Goal: Entertainment & Leisure: Browse casually

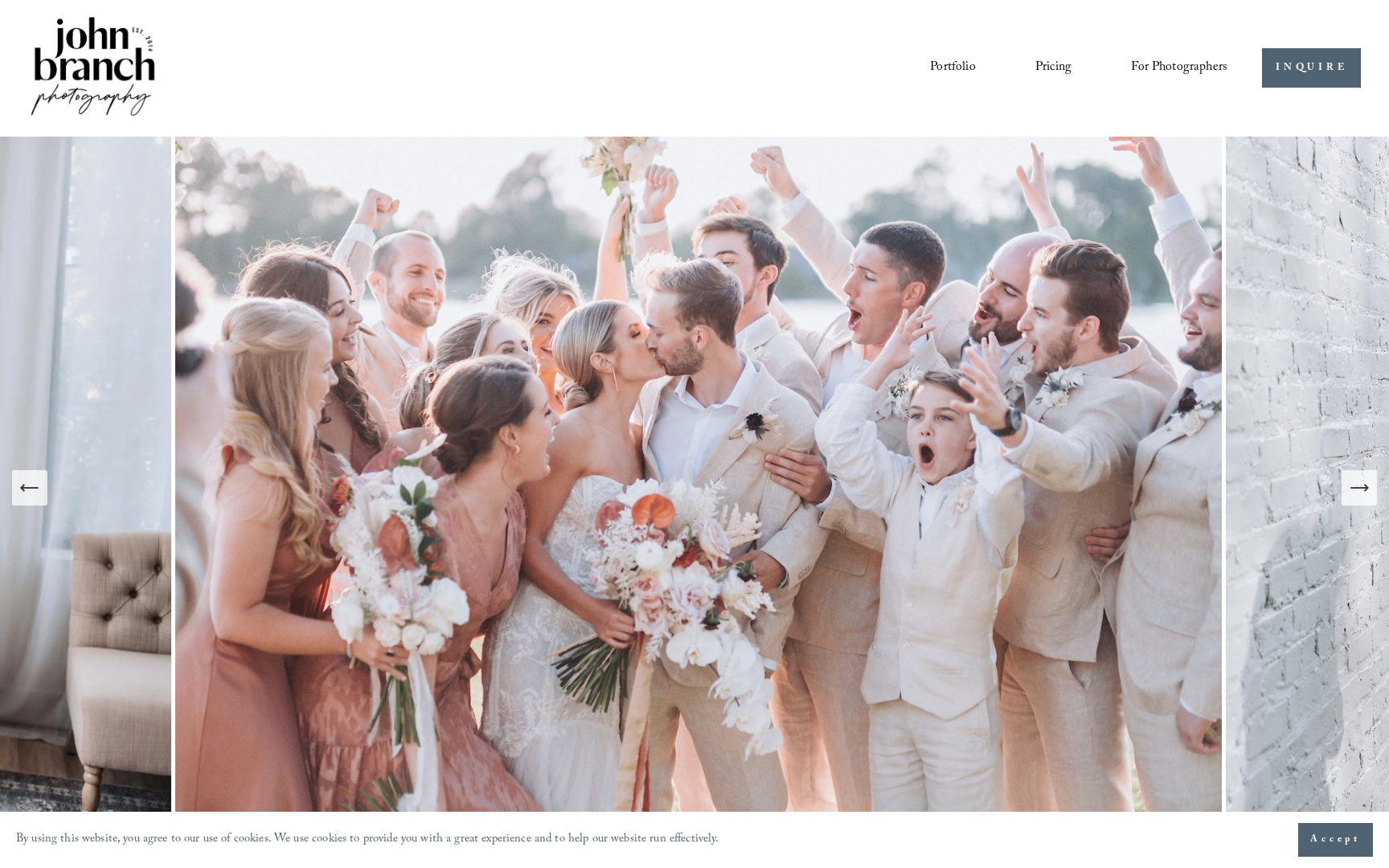
click at [23, 505] on button "Previous Slide" at bounding box center [30, 488] width 35 height 35
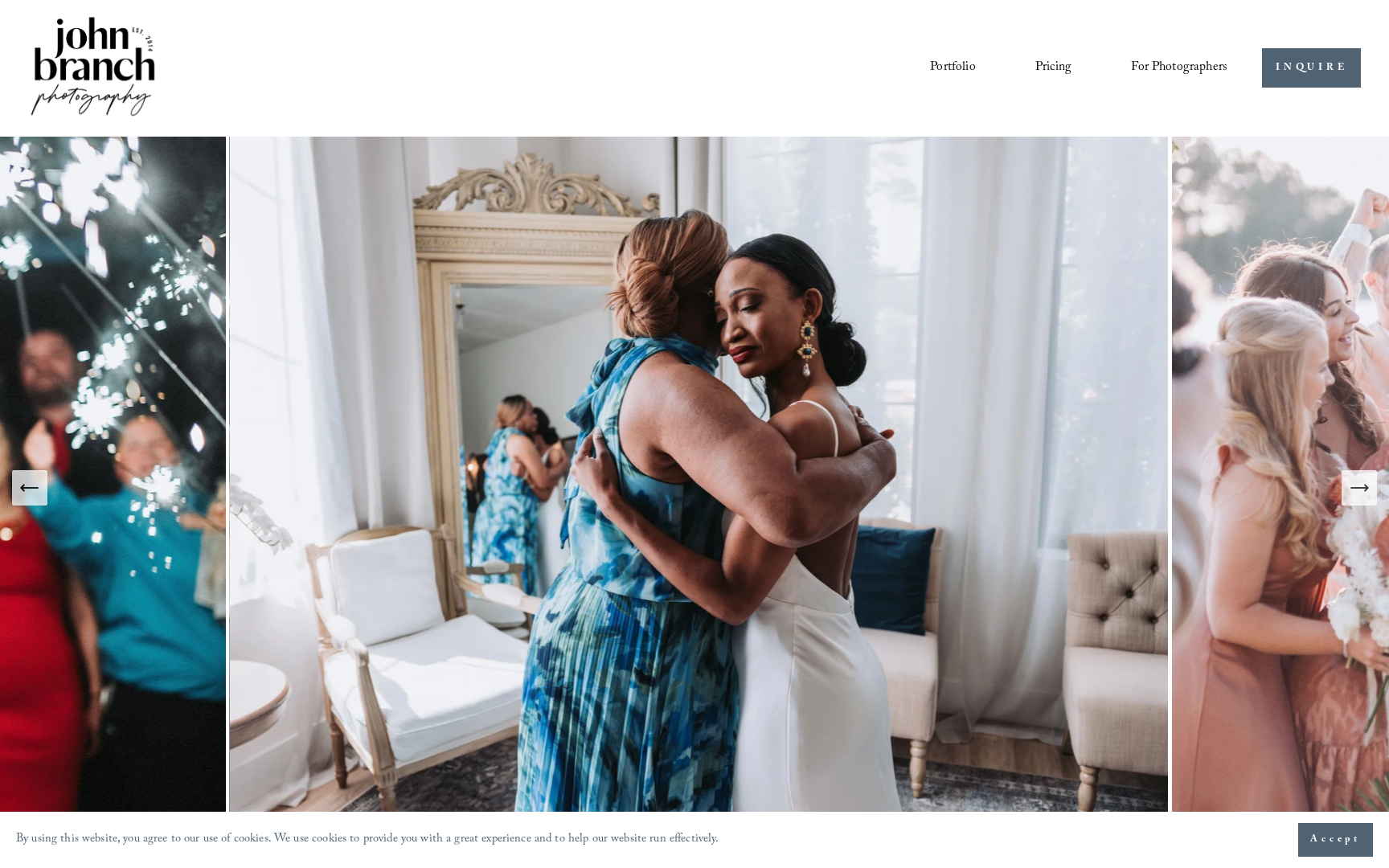
click at [24, 504] on button "Previous Slide" at bounding box center [30, 488] width 35 height 35
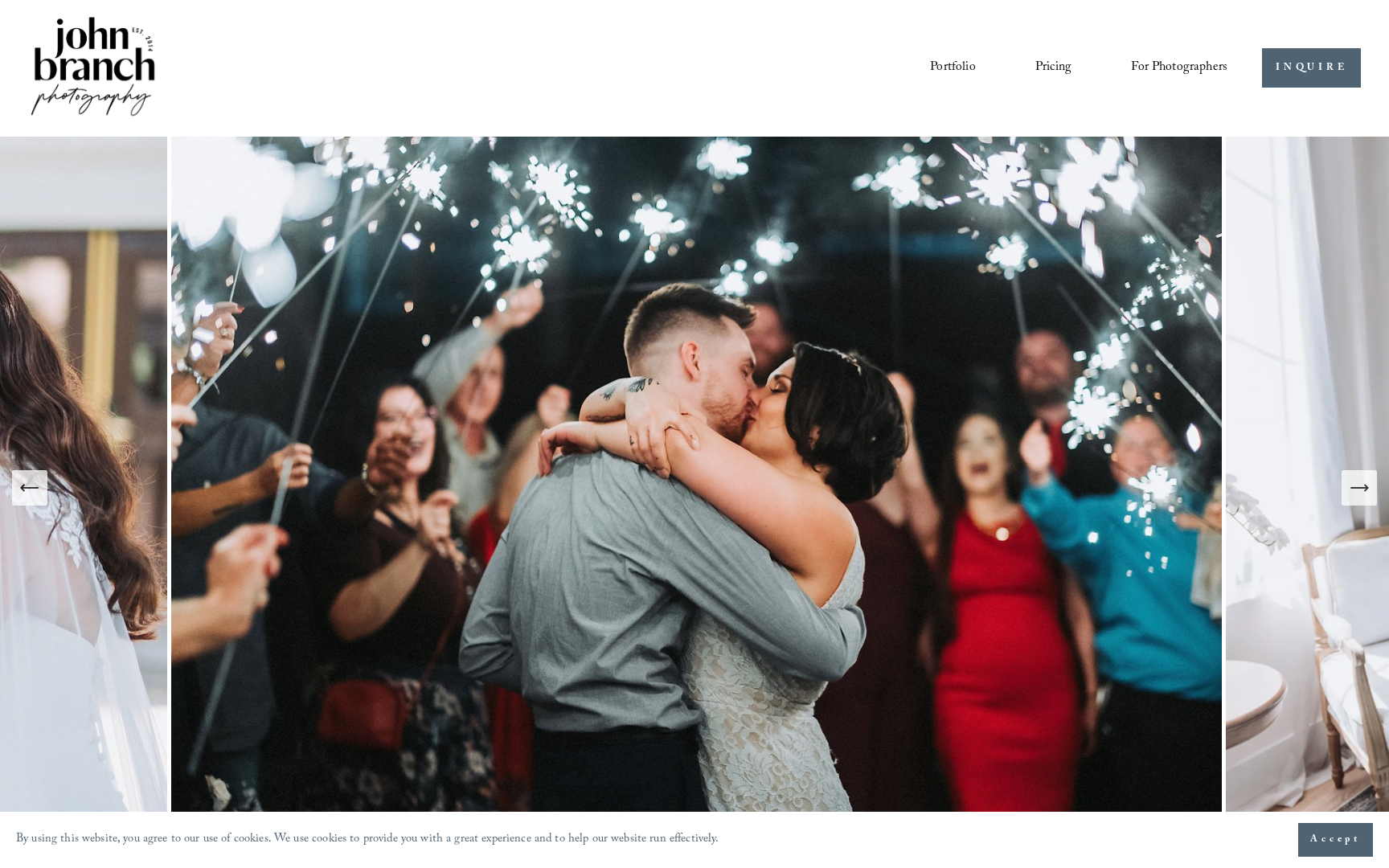
click at [24, 504] on button "Previous Slide" at bounding box center [30, 488] width 35 height 35
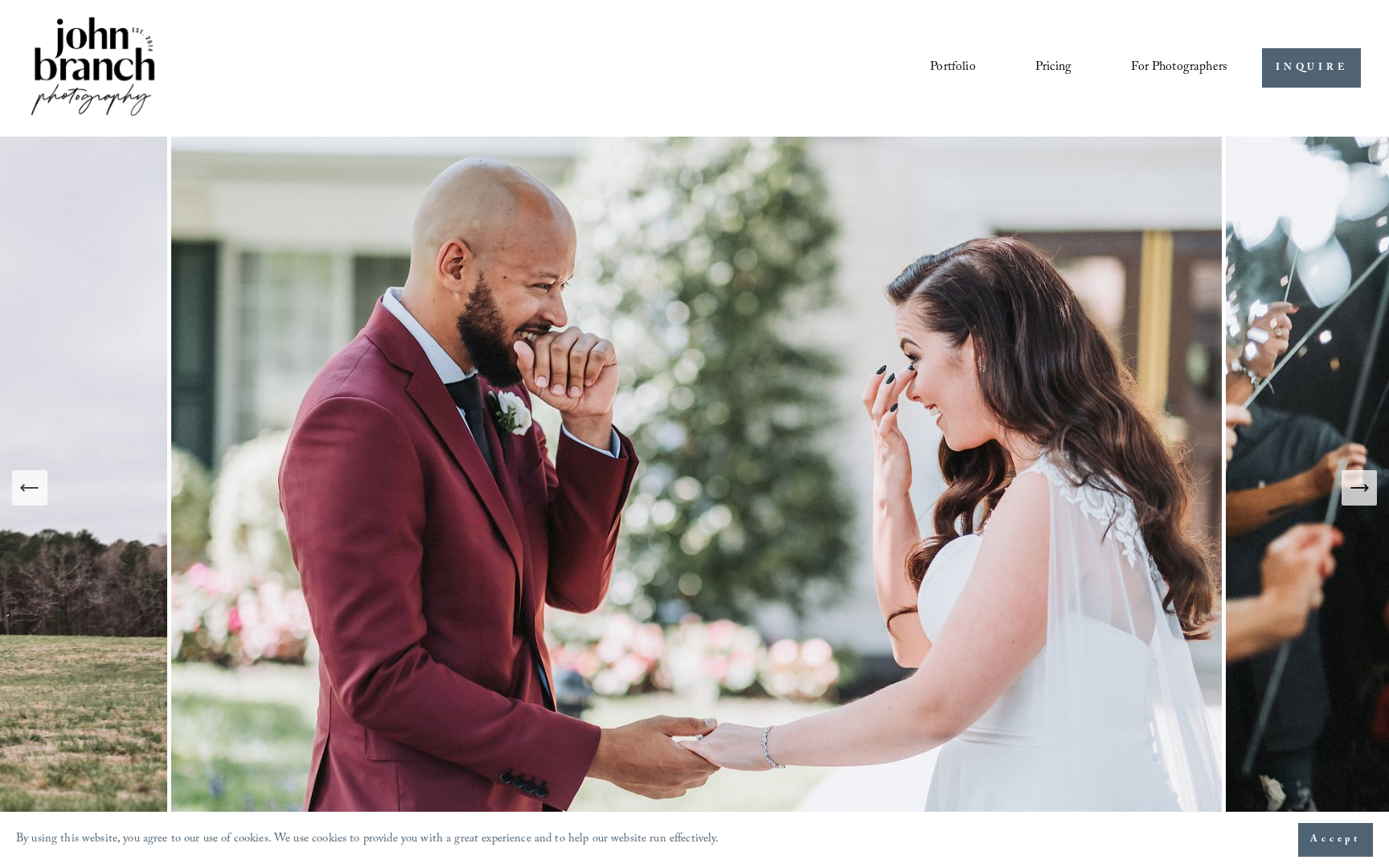
click at [25, 502] on button "Previous Slide" at bounding box center [30, 488] width 35 height 35
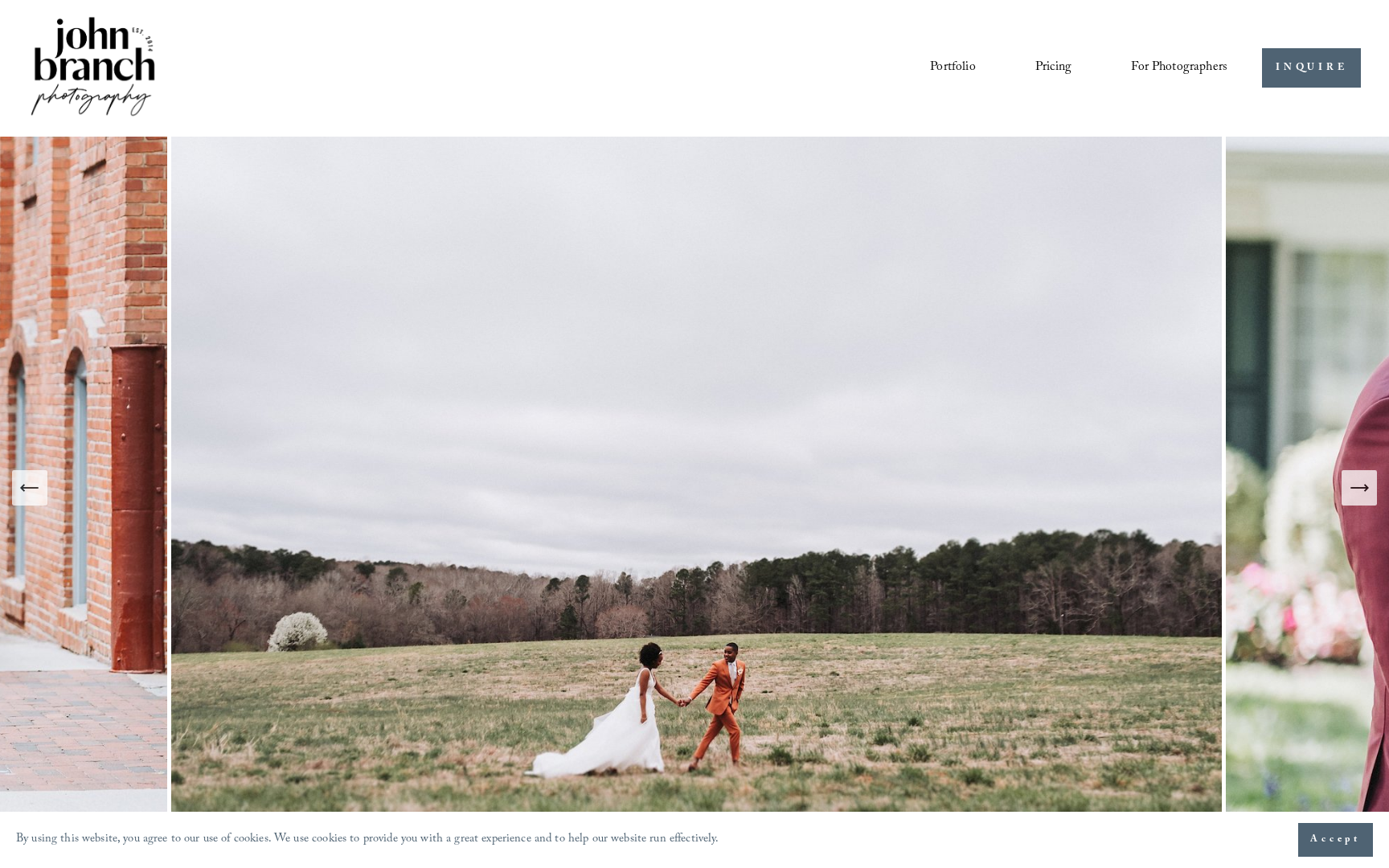
click at [33, 501] on button "Previous Slide" at bounding box center [30, 488] width 35 height 35
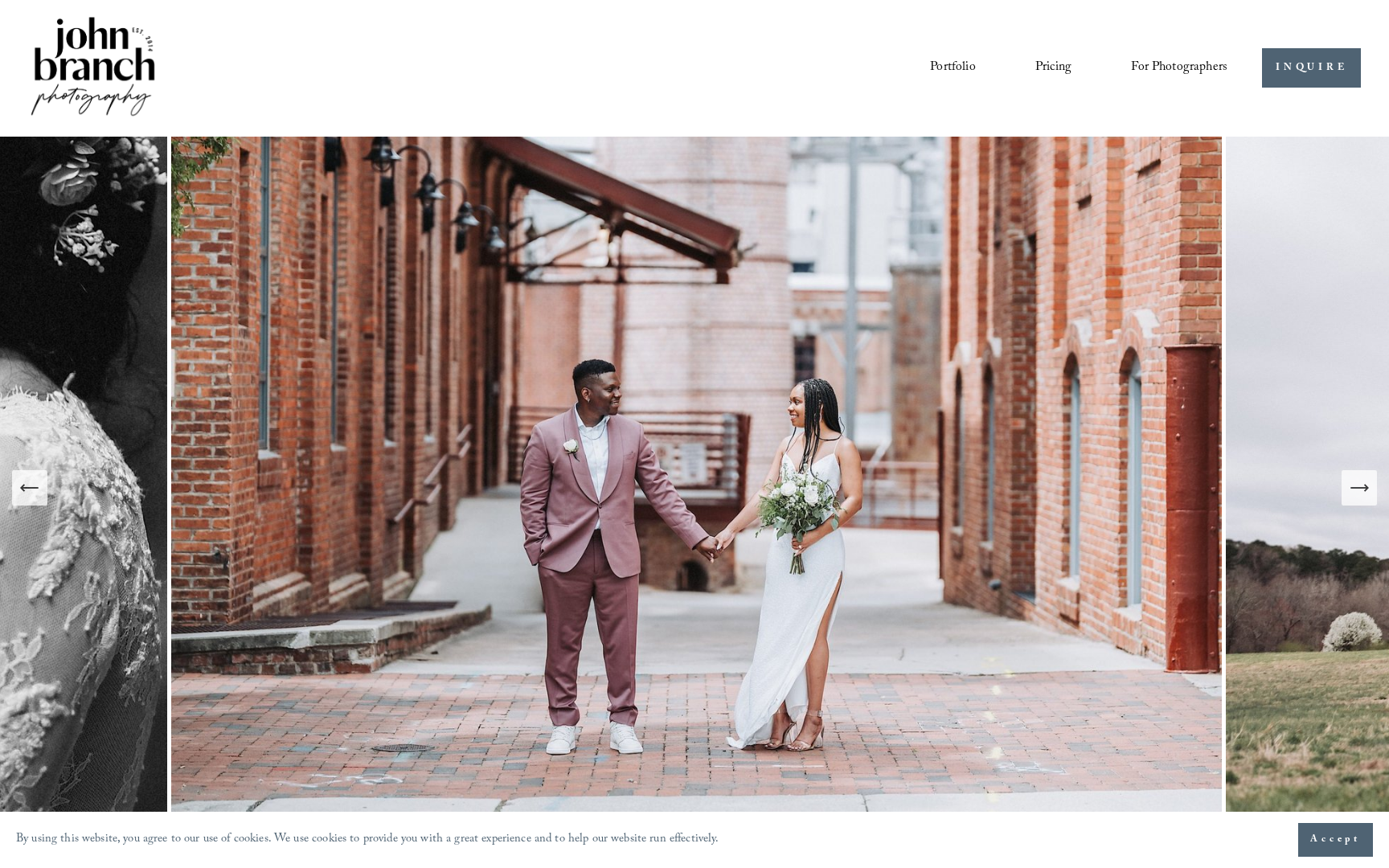
click at [33, 501] on button "Previous Slide" at bounding box center [30, 488] width 35 height 35
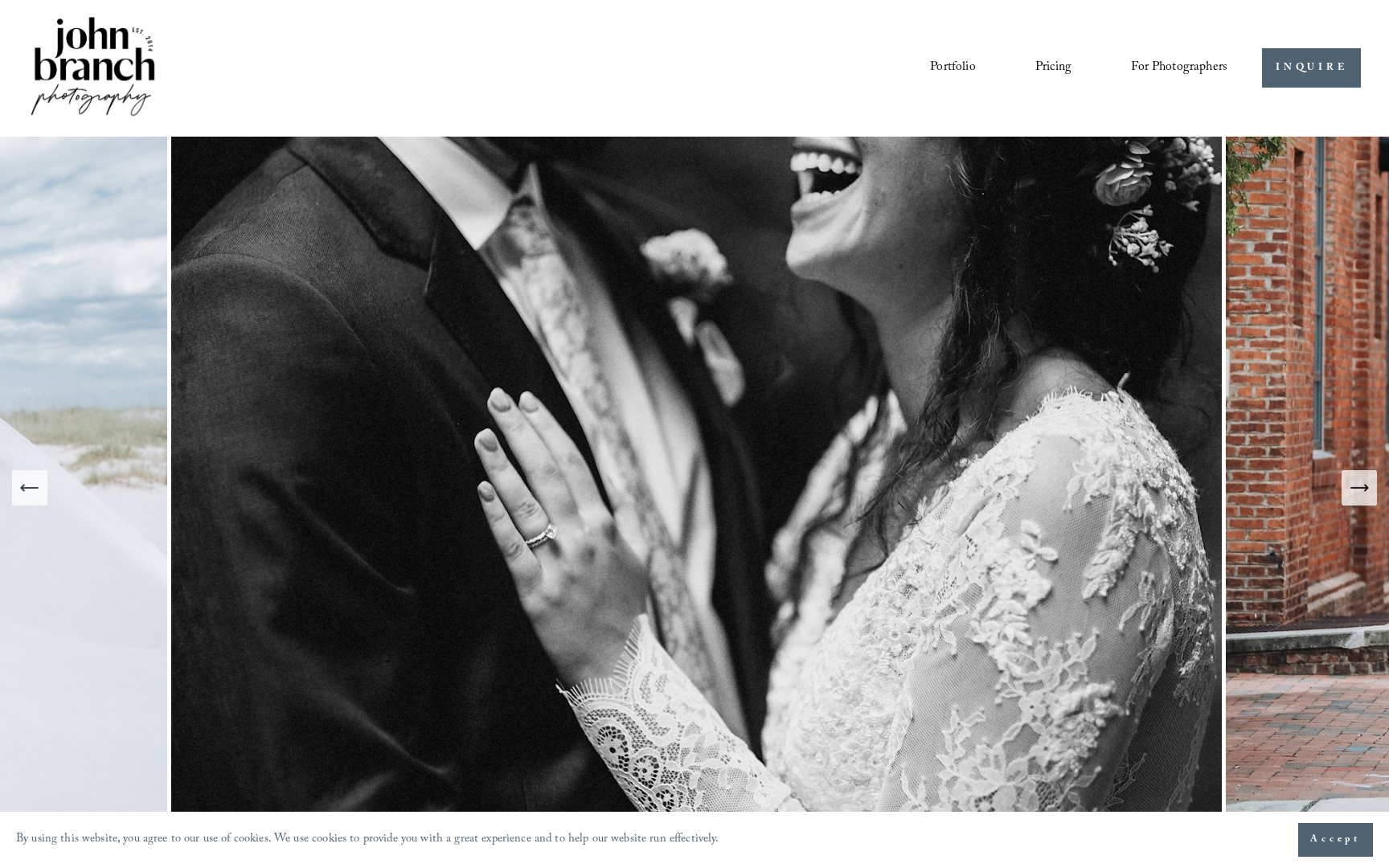
click at [33, 501] on button "Previous Slide" at bounding box center [30, 488] width 35 height 35
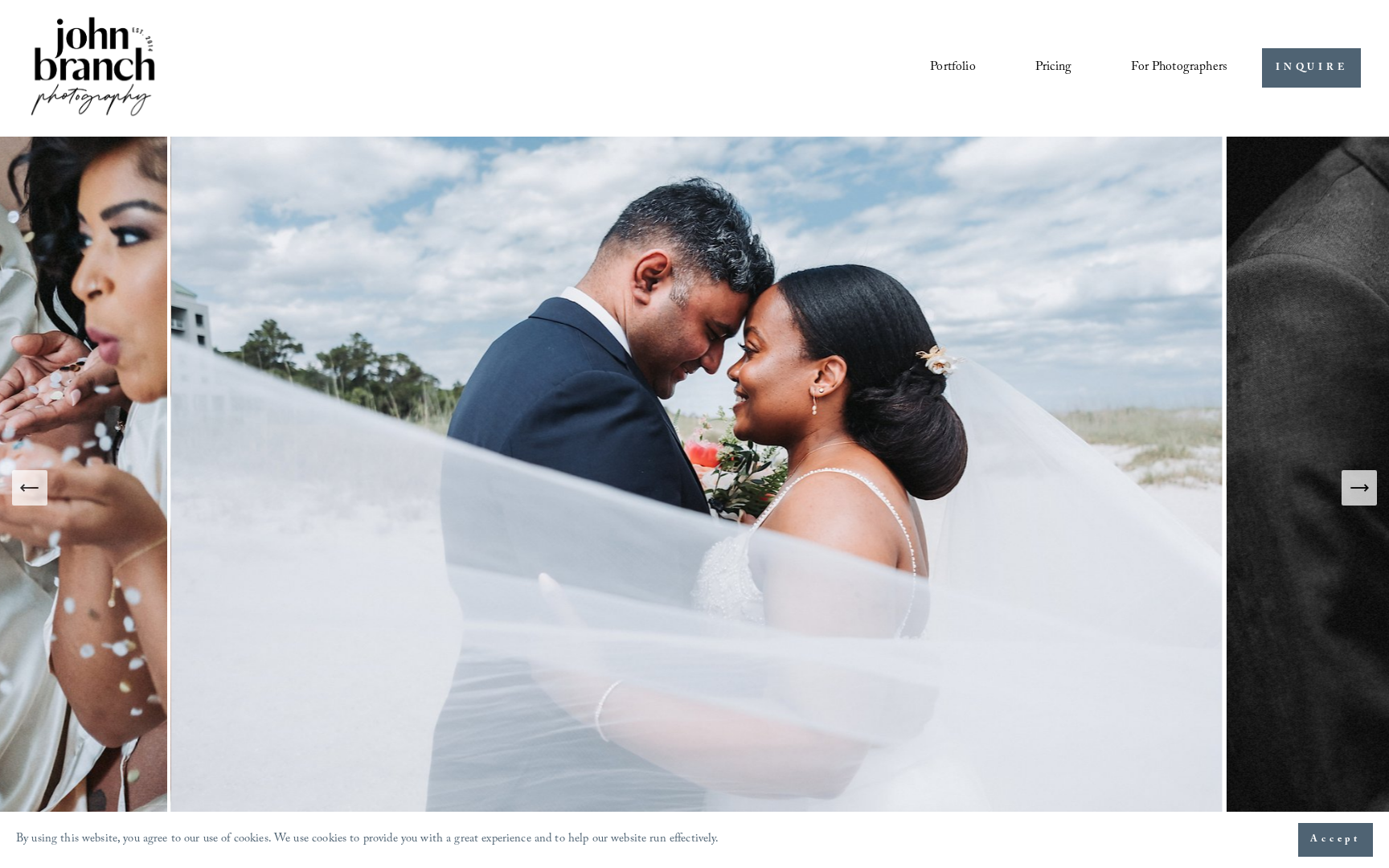
click at [33, 501] on button "Previous Slide" at bounding box center [30, 488] width 35 height 35
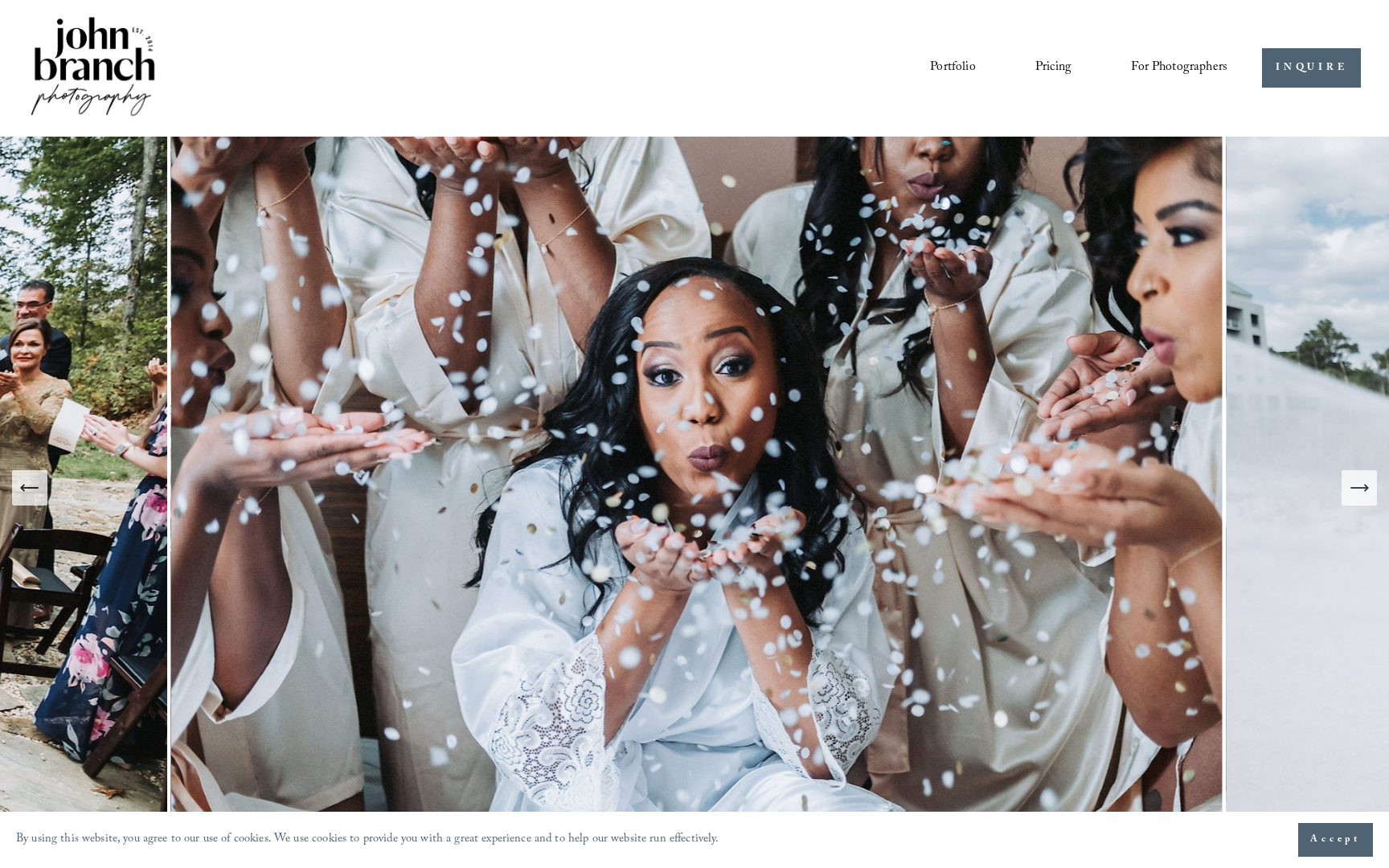
click at [982, 497] on icon "Next Slide" at bounding box center [1359, 488] width 23 height 23
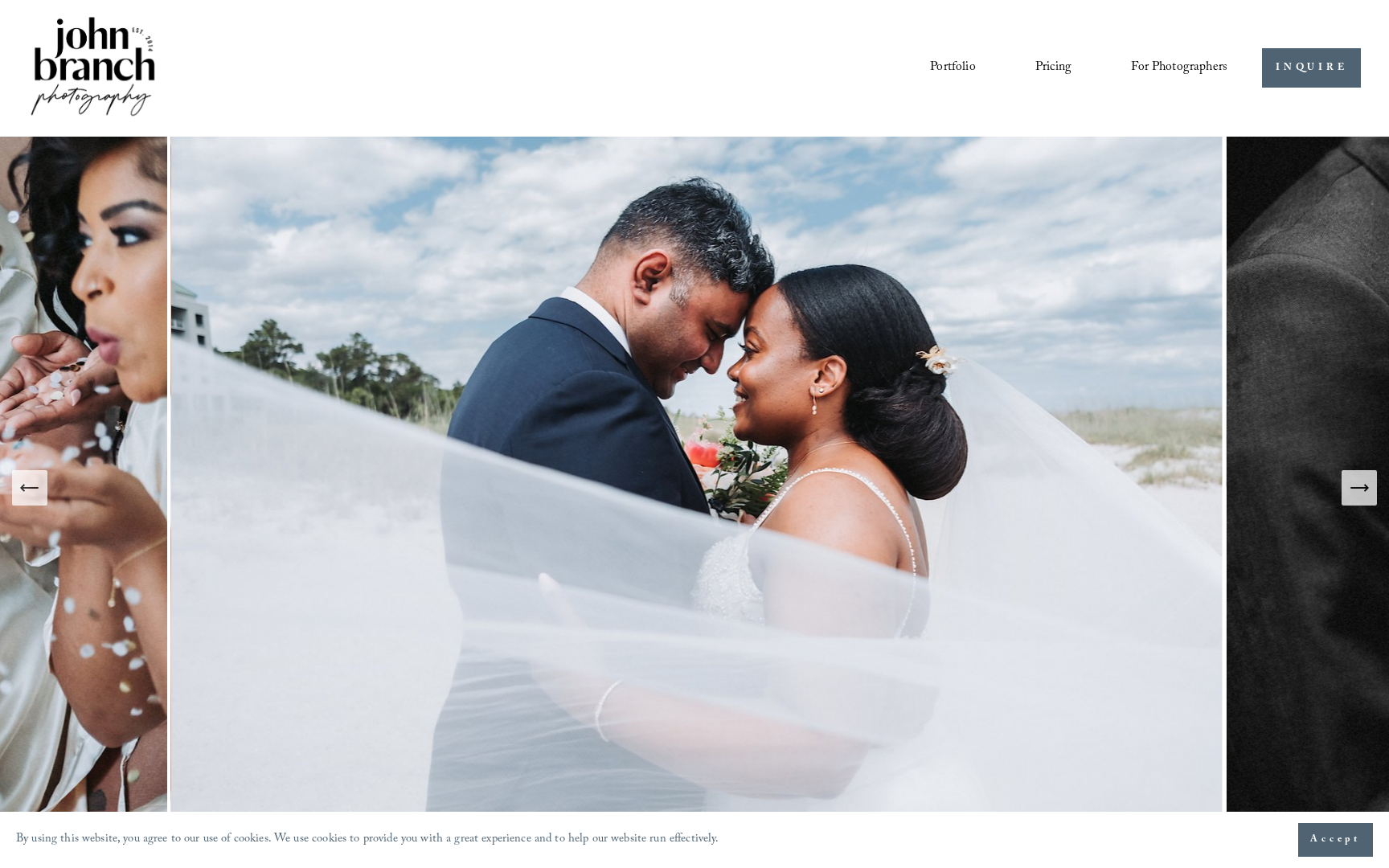
click at [43, 494] on button "Previous Slide" at bounding box center [30, 488] width 35 height 35
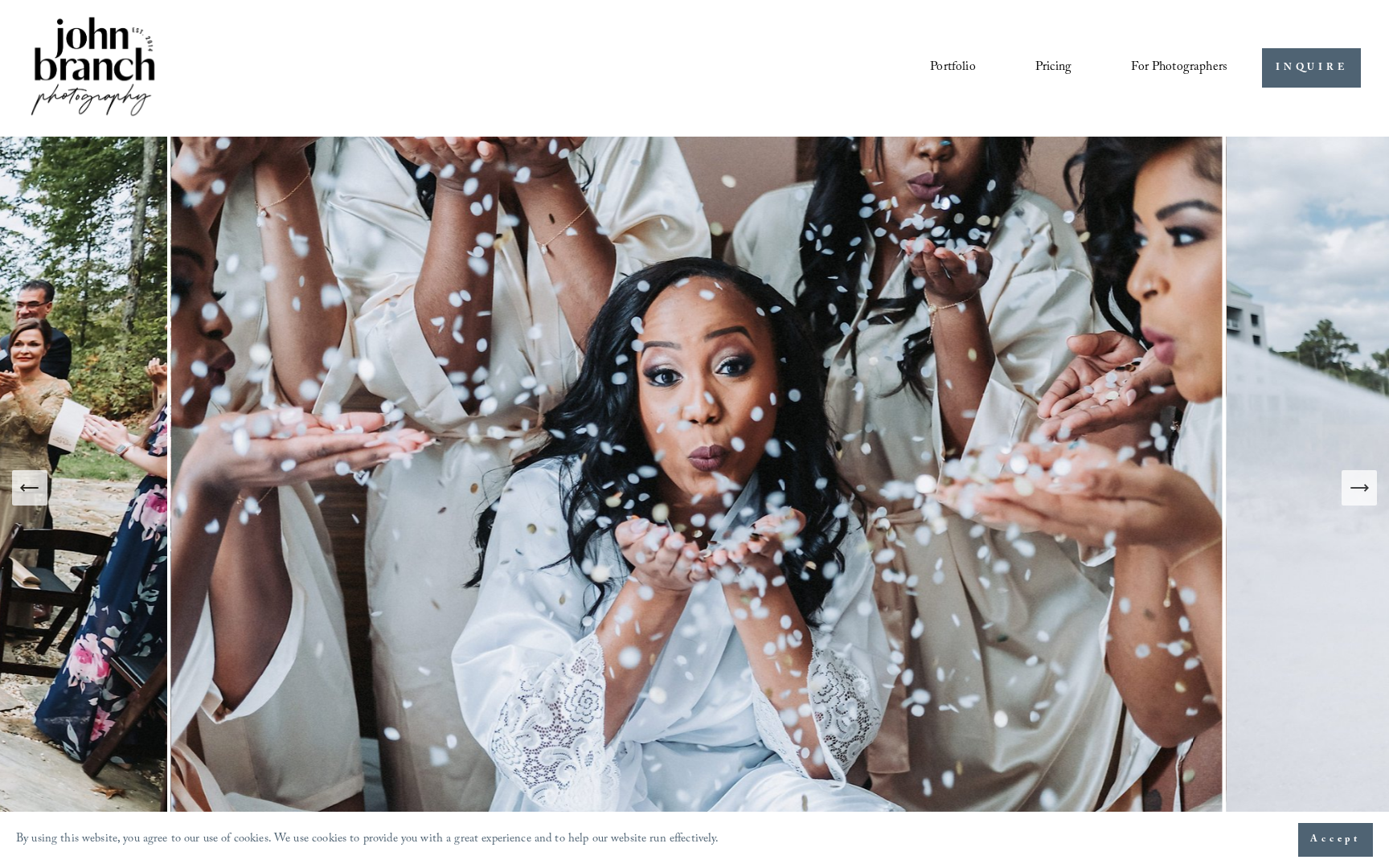
click at [43, 494] on button "Previous Slide" at bounding box center [30, 488] width 35 height 35
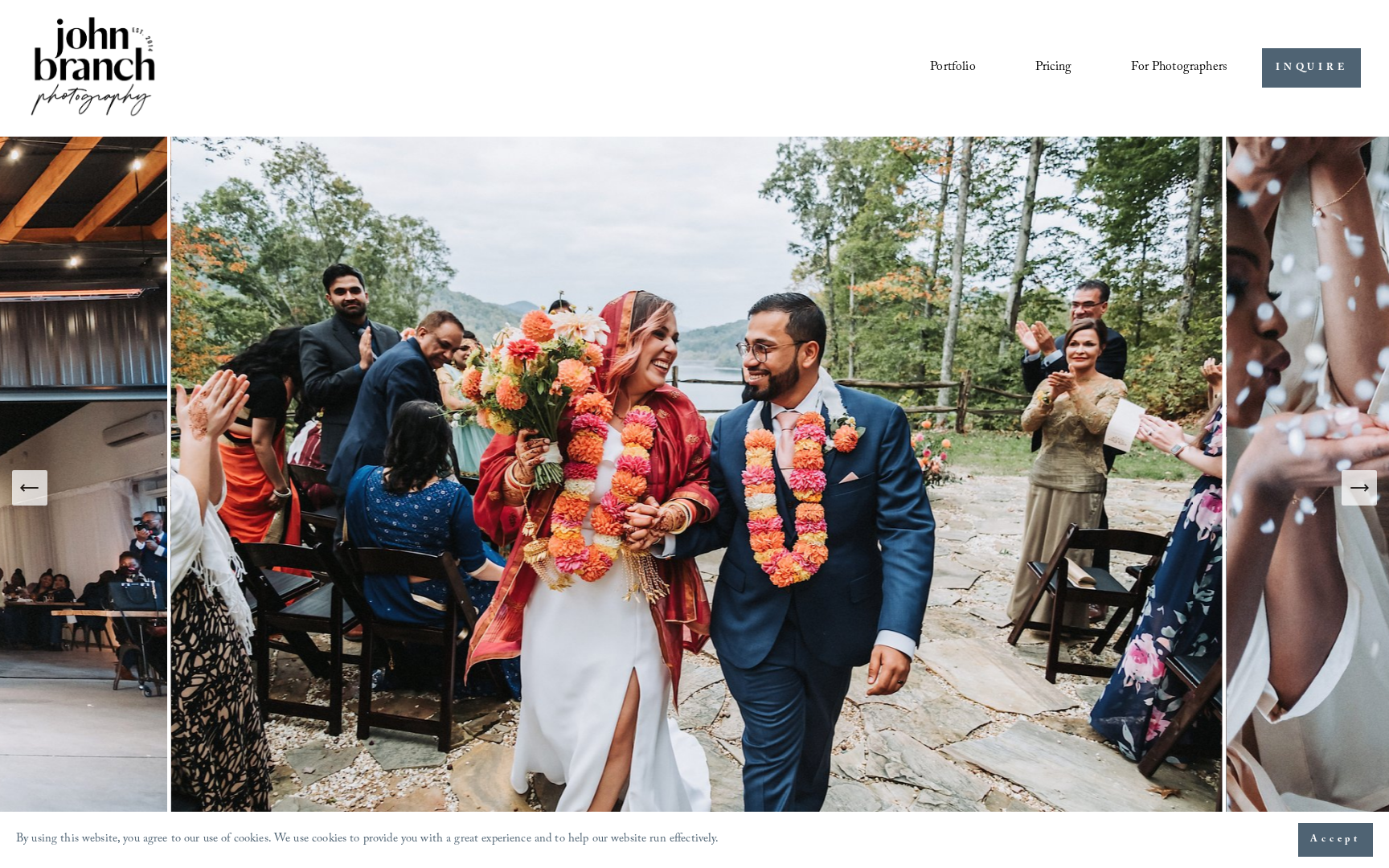
click at [43, 494] on button "Previous Slide" at bounding box center [30, 488] width 35 height 35
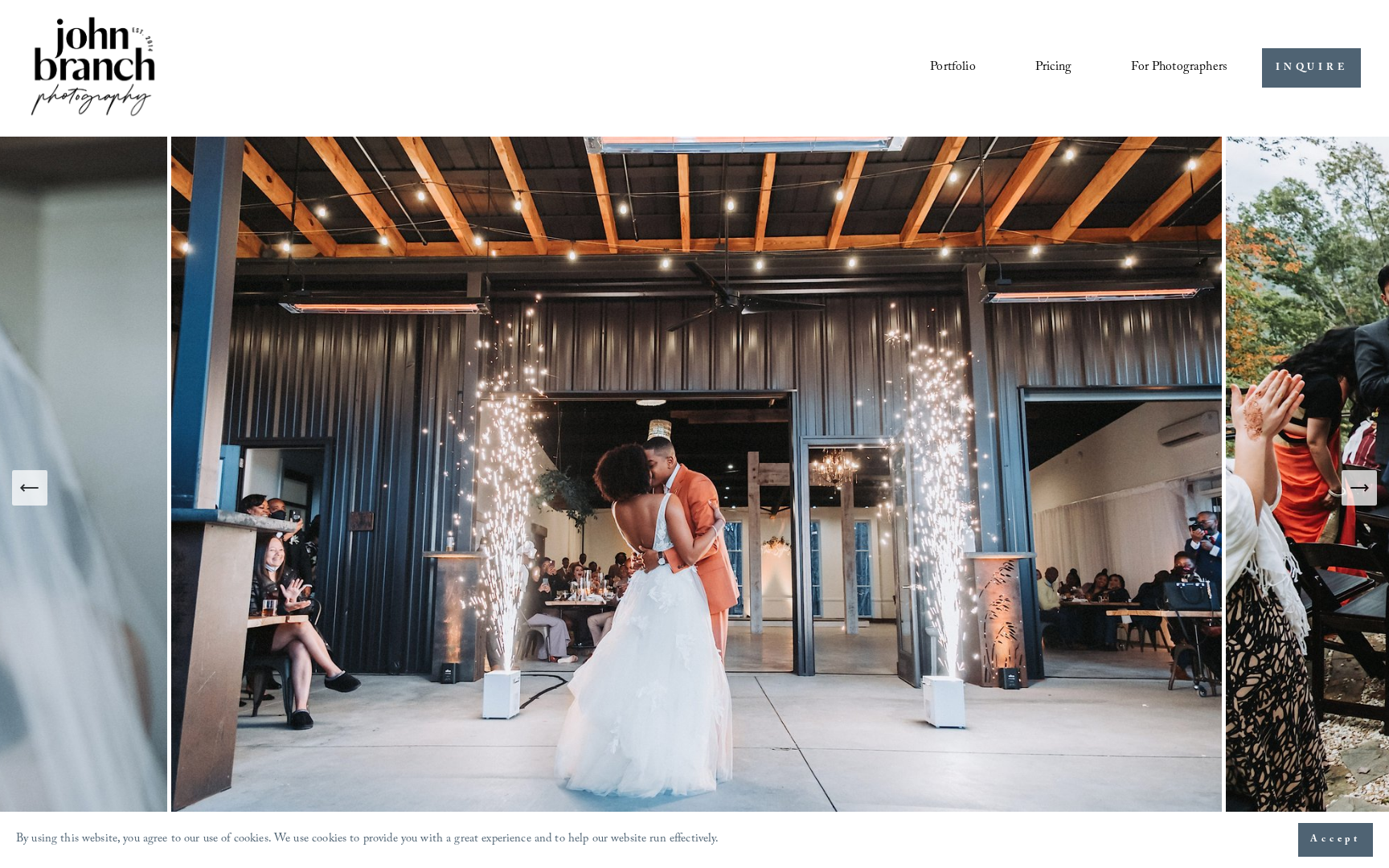
click at [46, 492] on button "Previous Slide" at bounding box center [30, 488] width 35 height 35
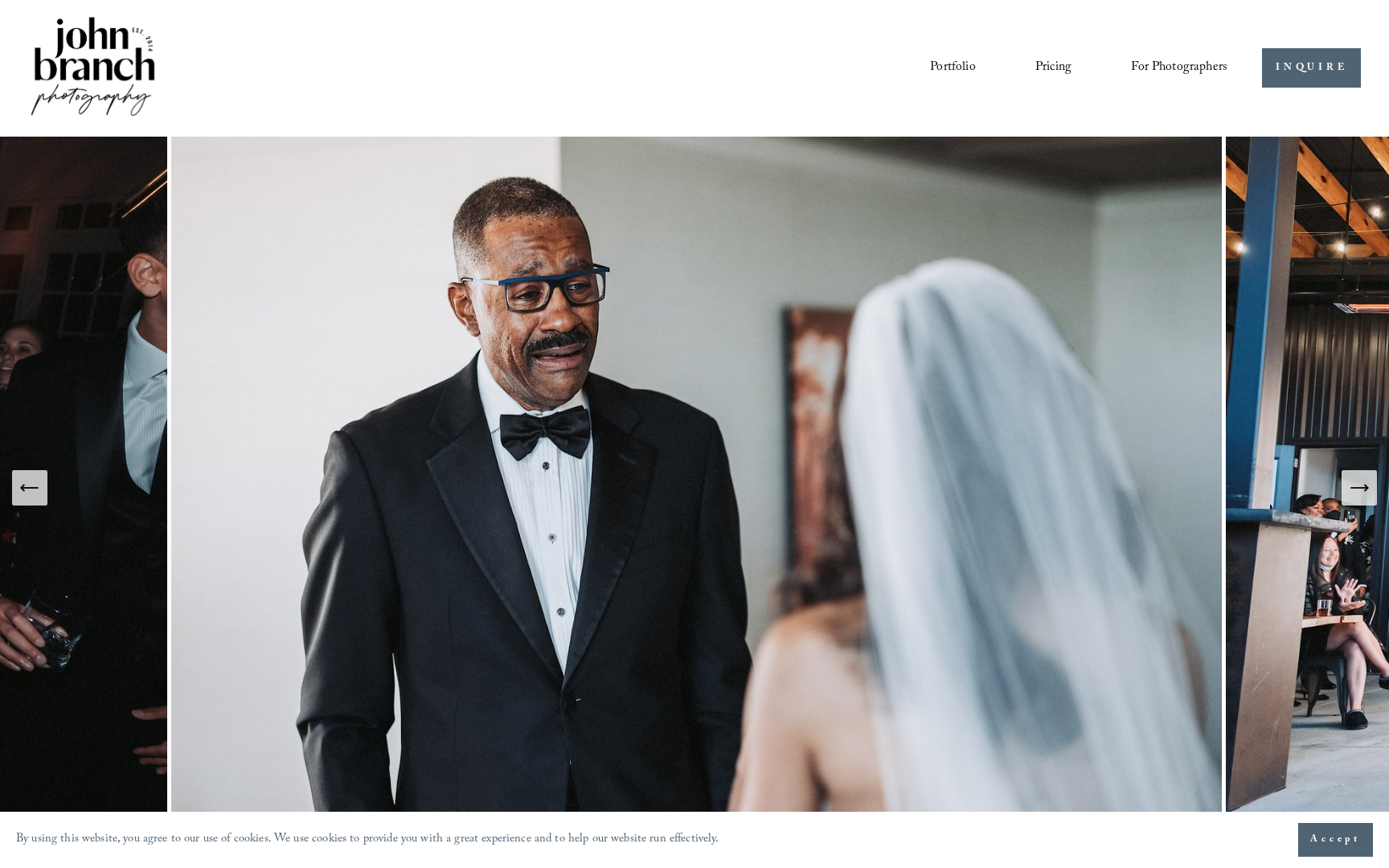
click at [39, 496] on icon "Previous Slide" at bounding box center [30, 488] width 23 height 23
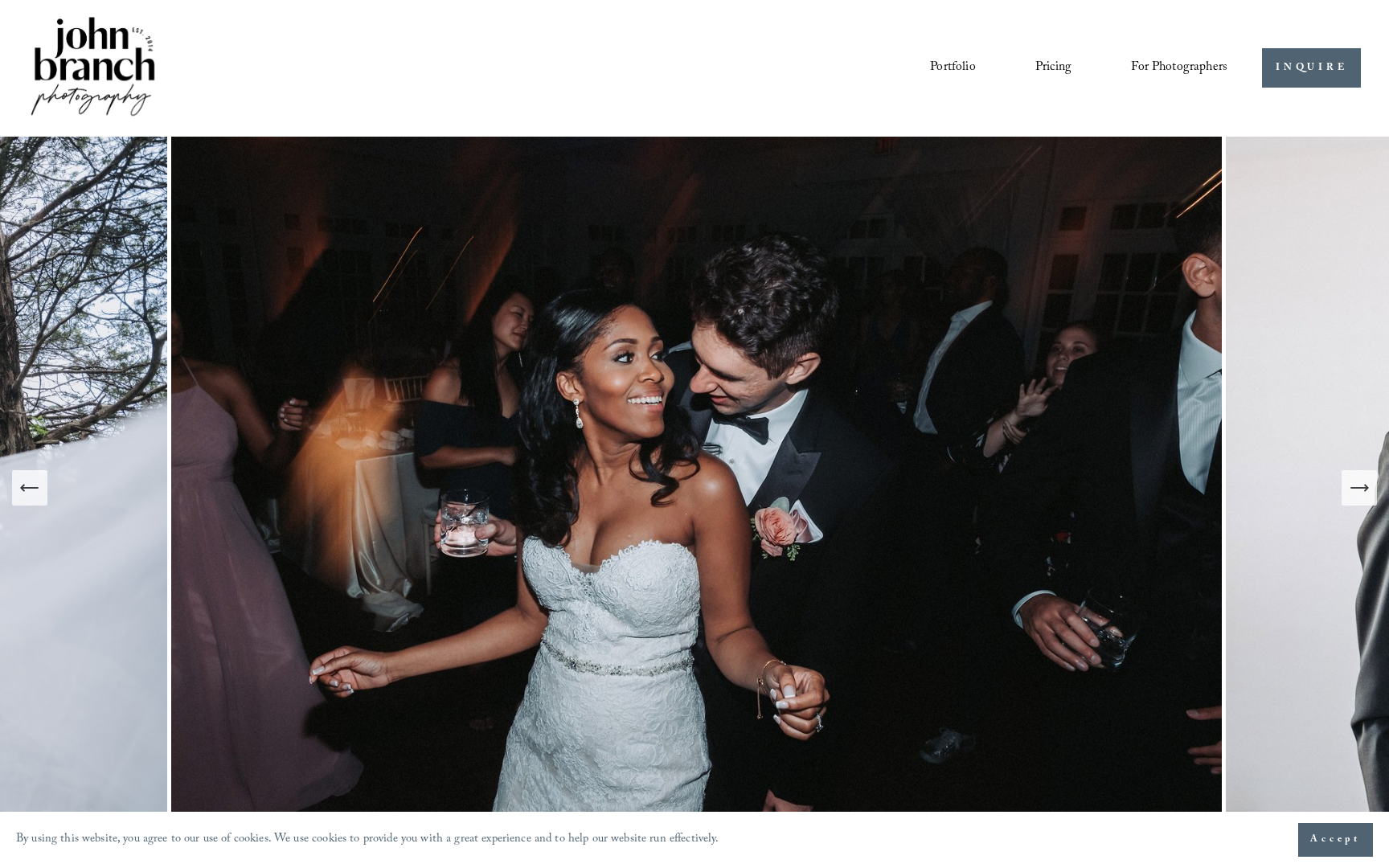
click at [26, 482] on icon "Previous Slide" at bounding box center [30, 488] width 23 height 23
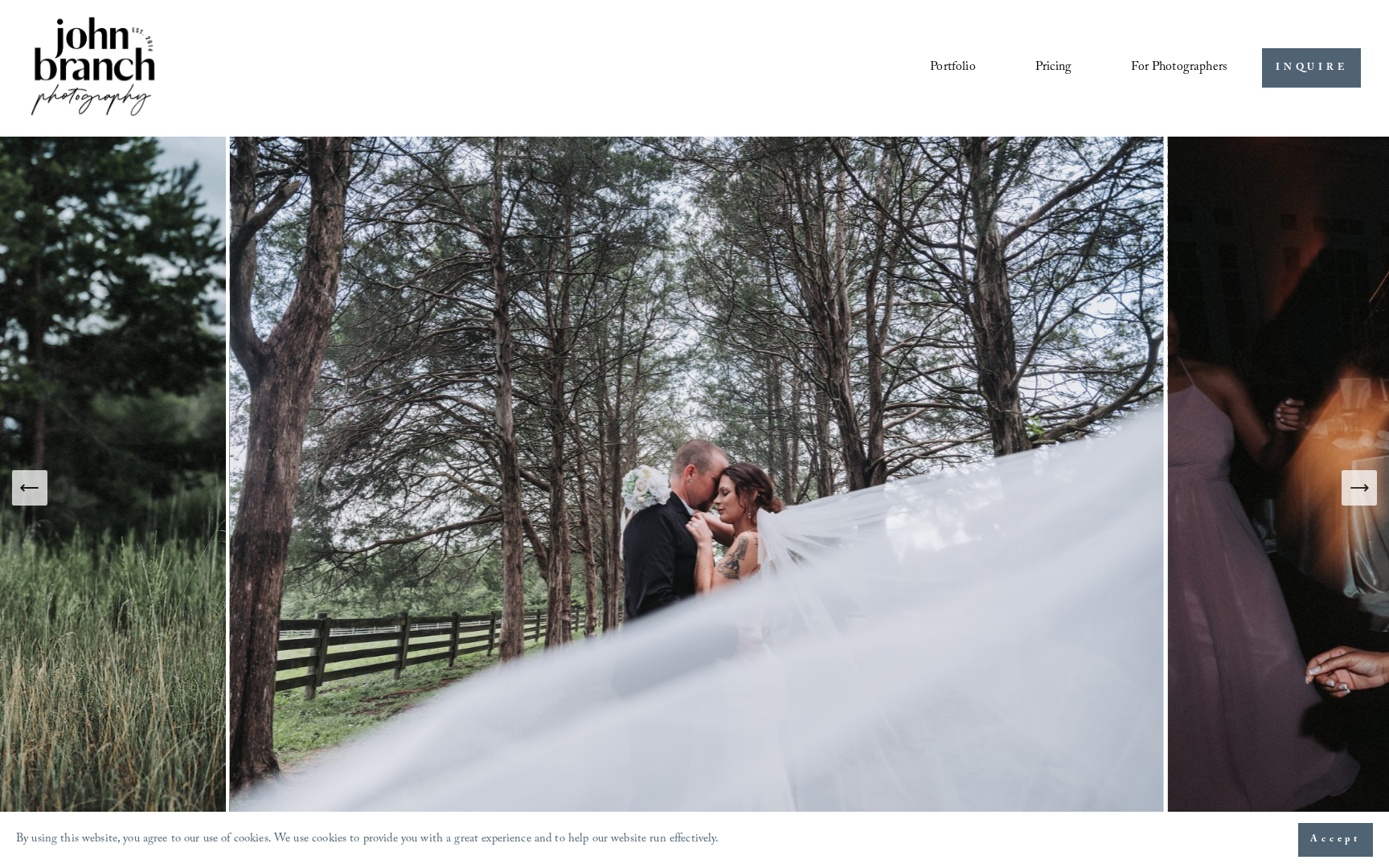
click at [27, 474] on button "Previous Slide" at bounding box center [30, 488] width 35 height 35
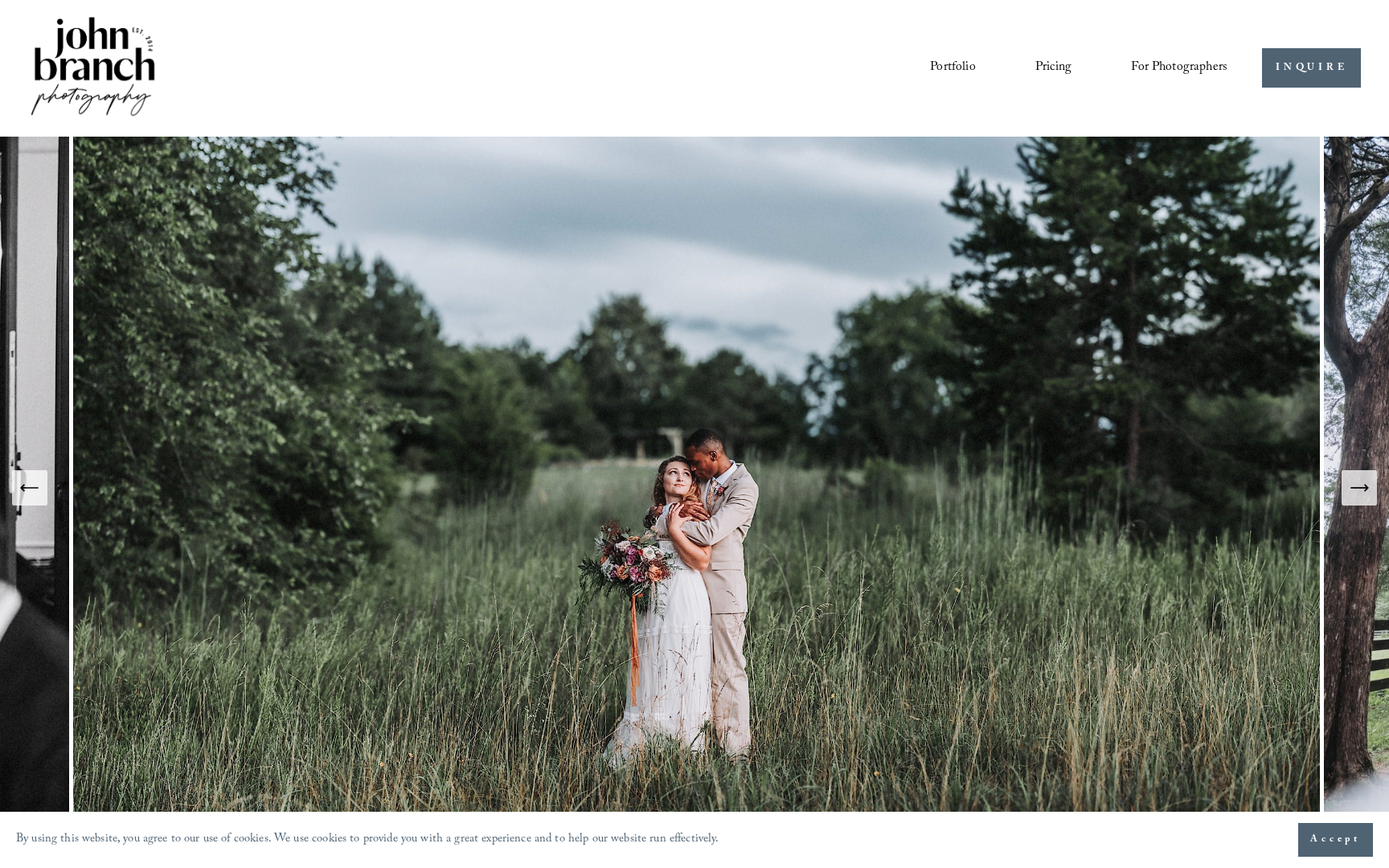
click at [27, 474] on button "Previous Slide" at bounding box center [30, 488] width 35 height 35
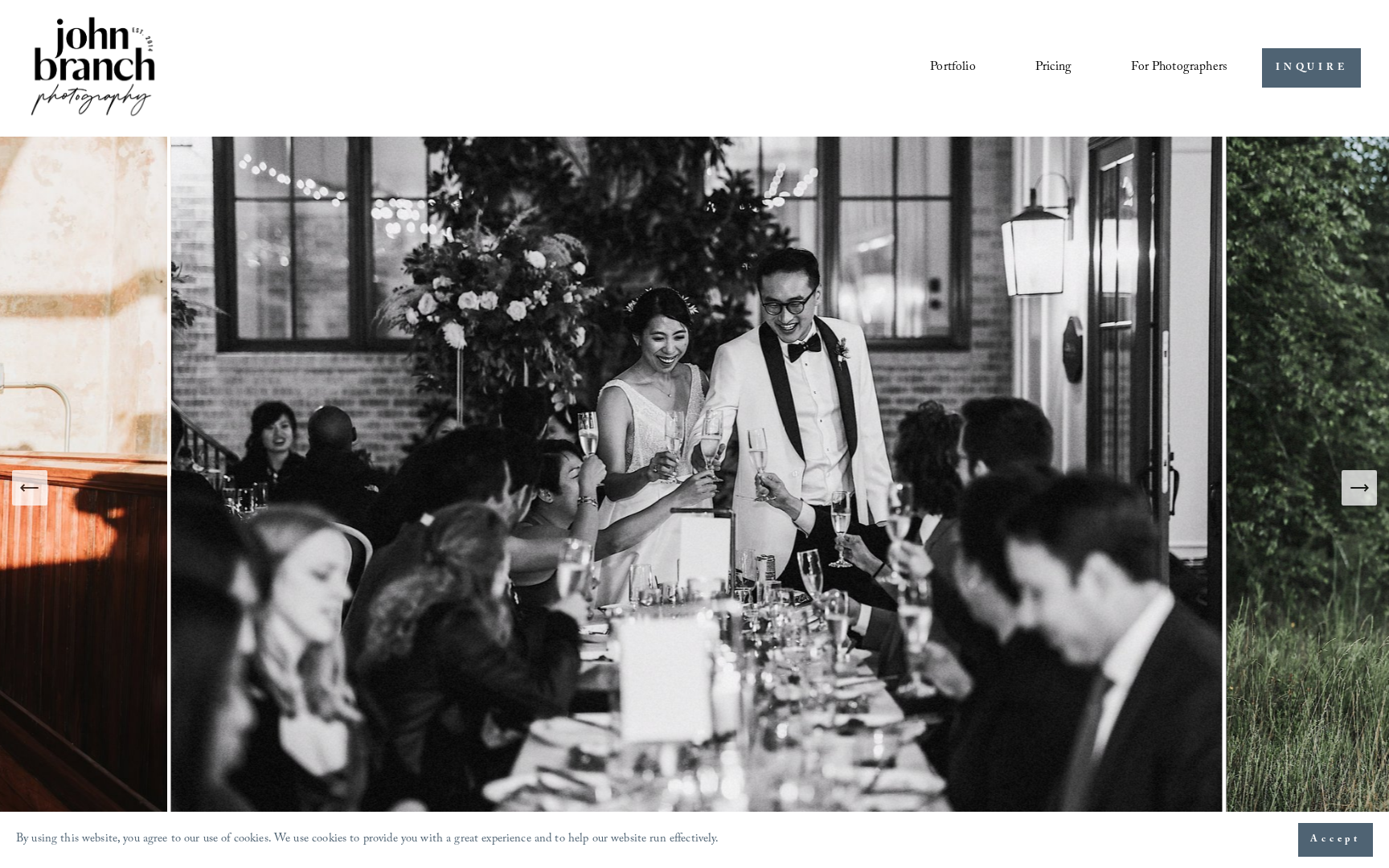
click at [27, 474] on button "Previous Slide" at bounding box center [30, 488] width 35 height 35
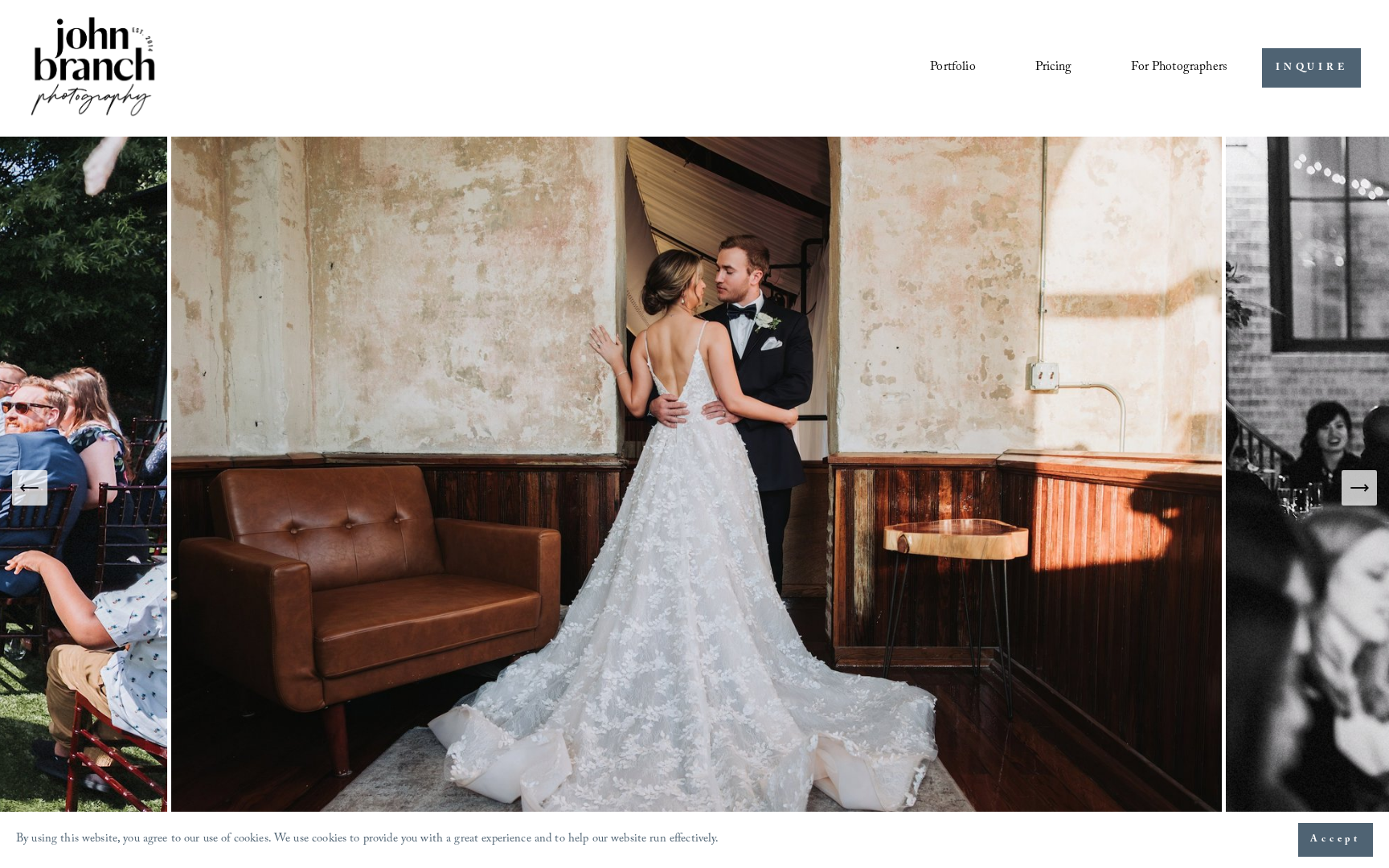
click at [26, 474] on button "Previous Slide" at bounding box center [30, 488] width 35 height 35
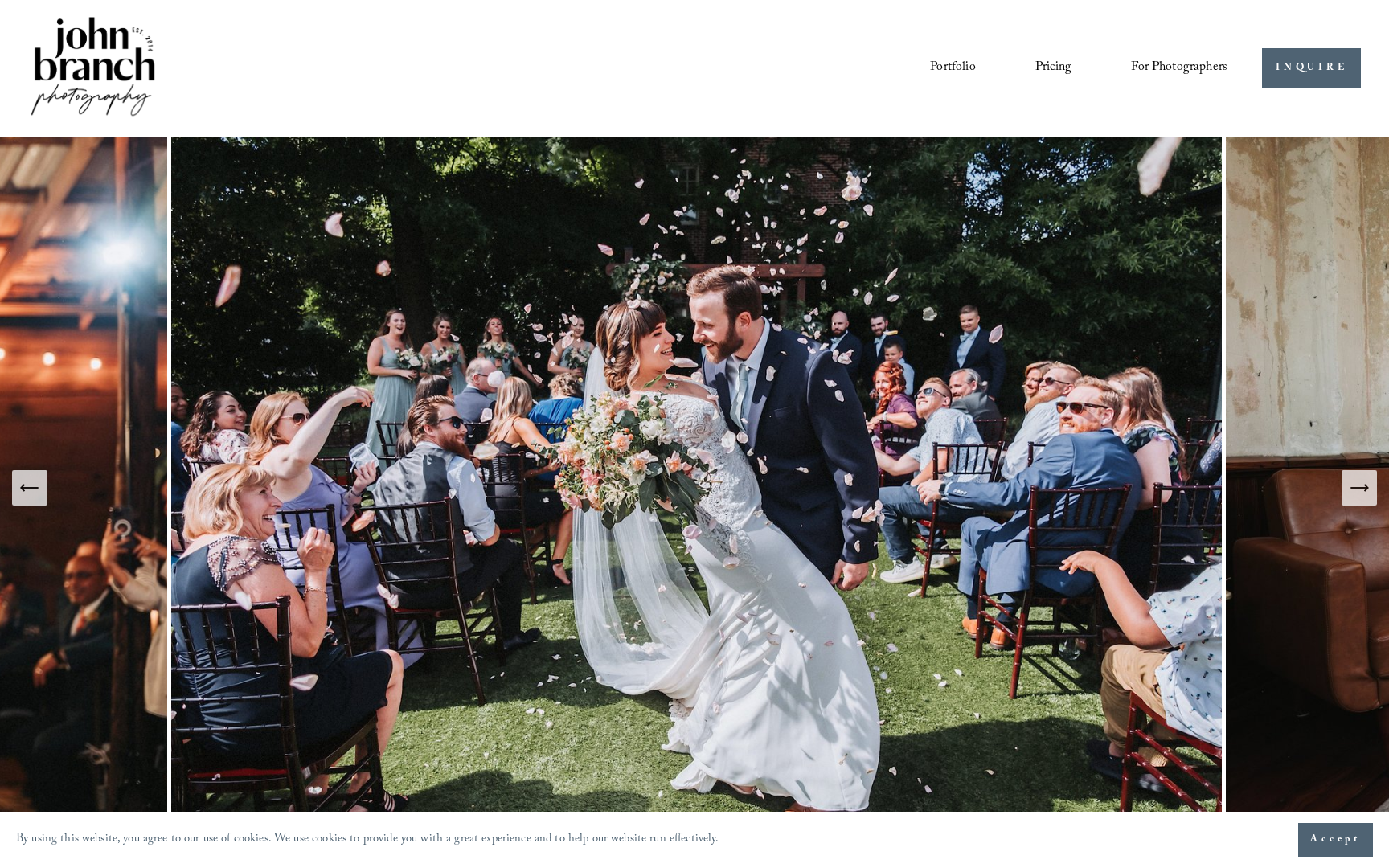
click at [26, 474] on button "Previous Slide" at bounding box center [30, 488] width 35 height 35
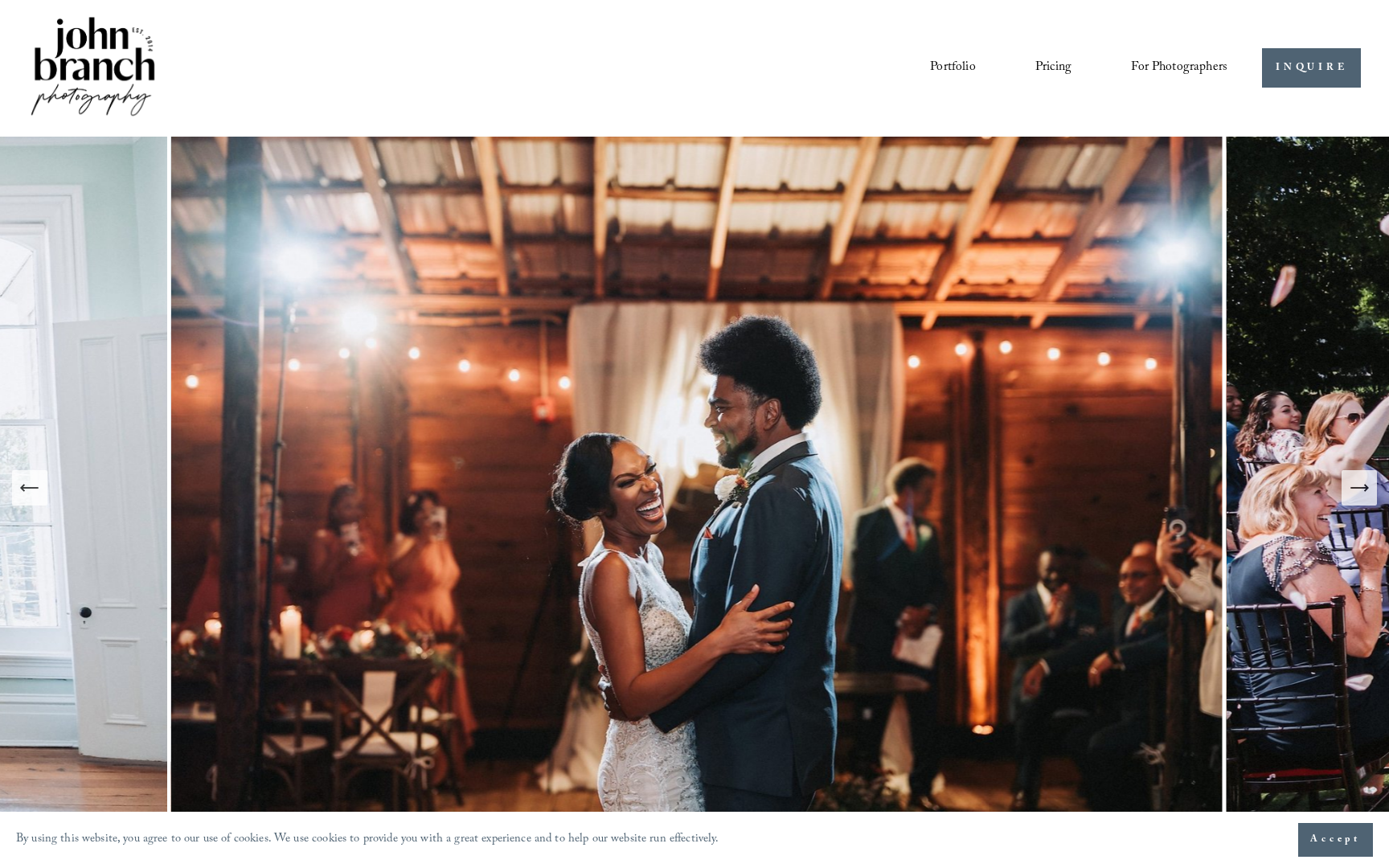
click at [26, 474] on button "Previous Slide" at bounding box center [30, 488] width 35 height 35
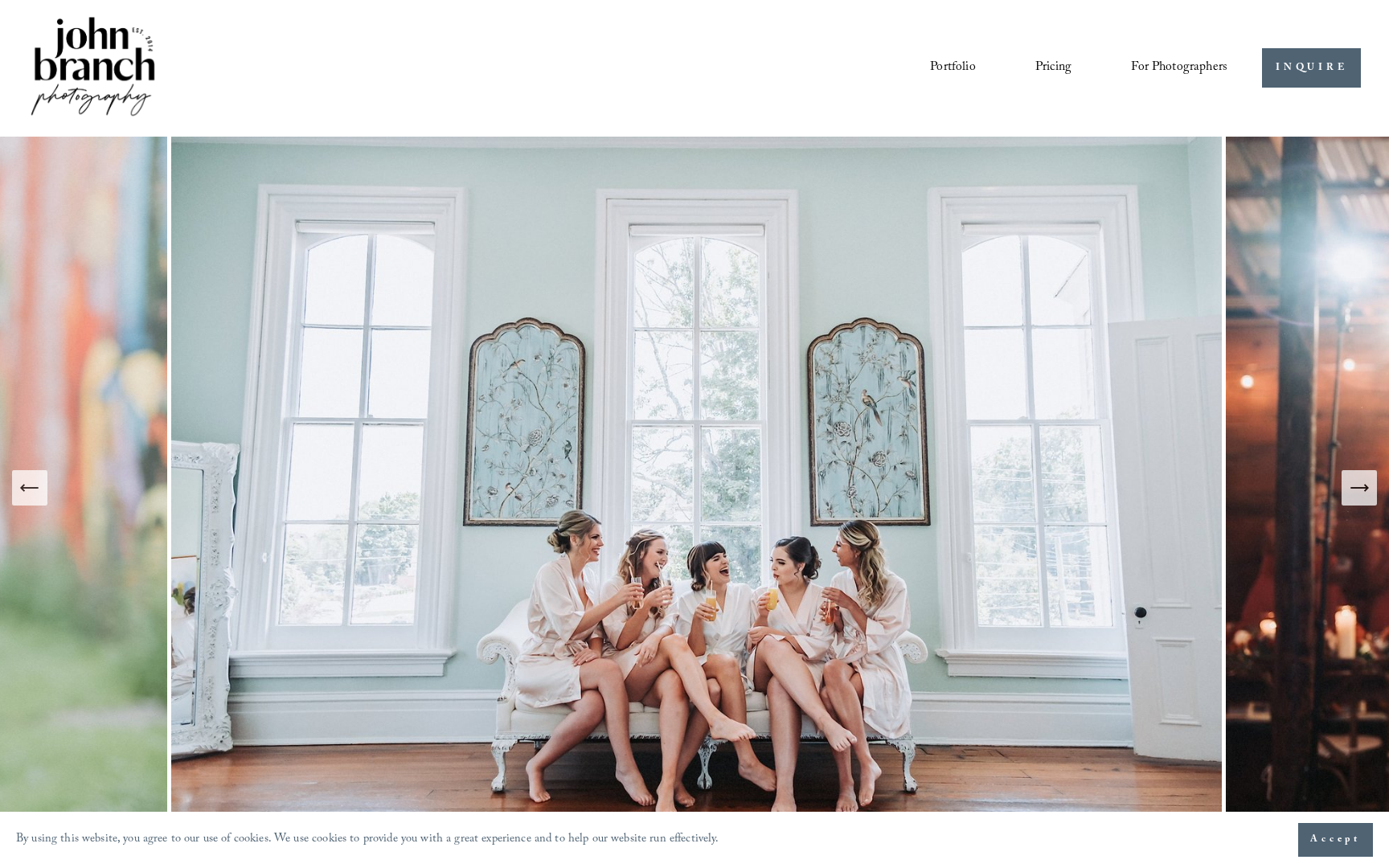
click at [27, 474] on button "Previous Slide" at bounding box center [30, 488] width 35 height 35
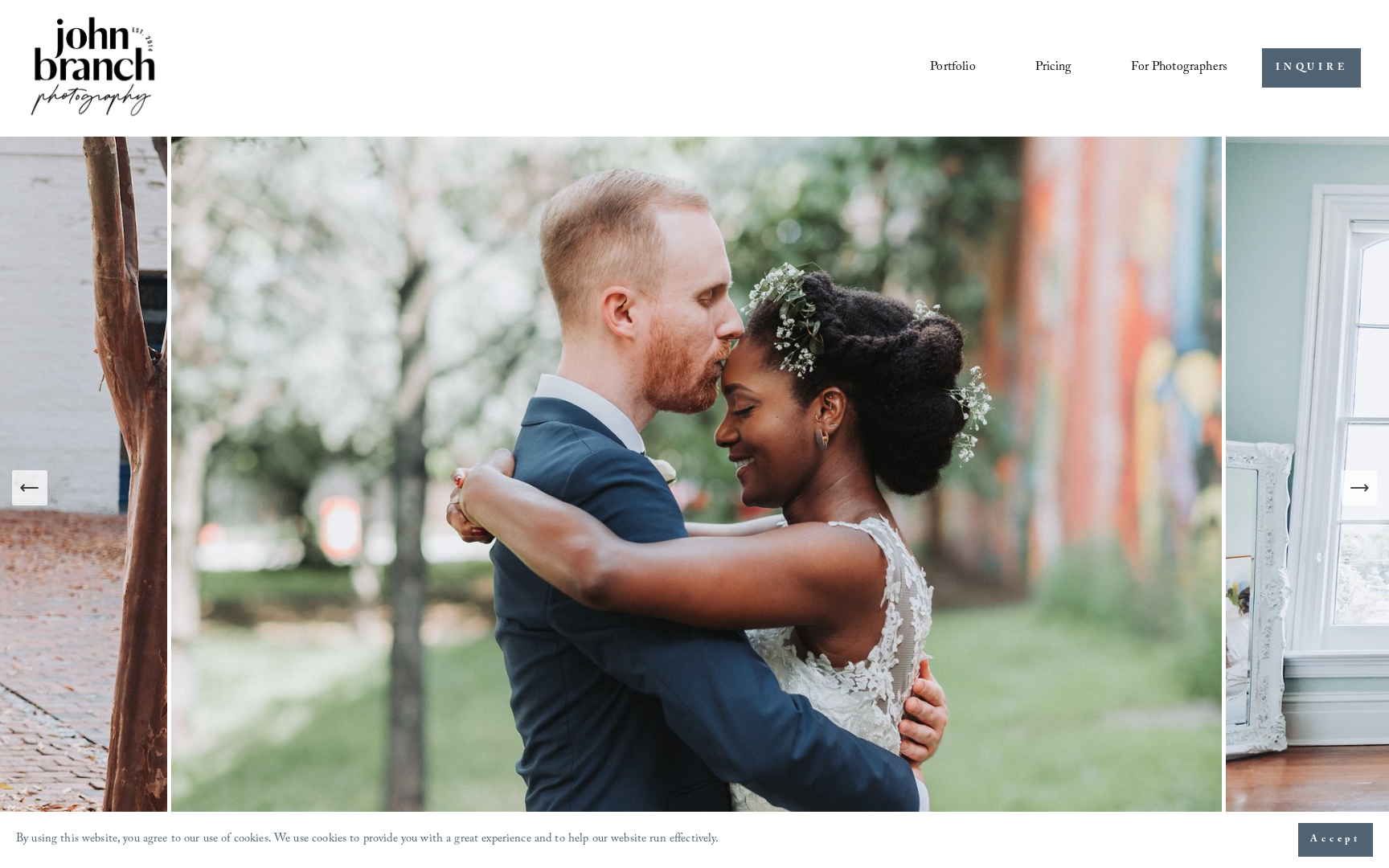
click at [27, 474] on button "Previous Slide" at bounding box center [30, 488] width 35 height 35
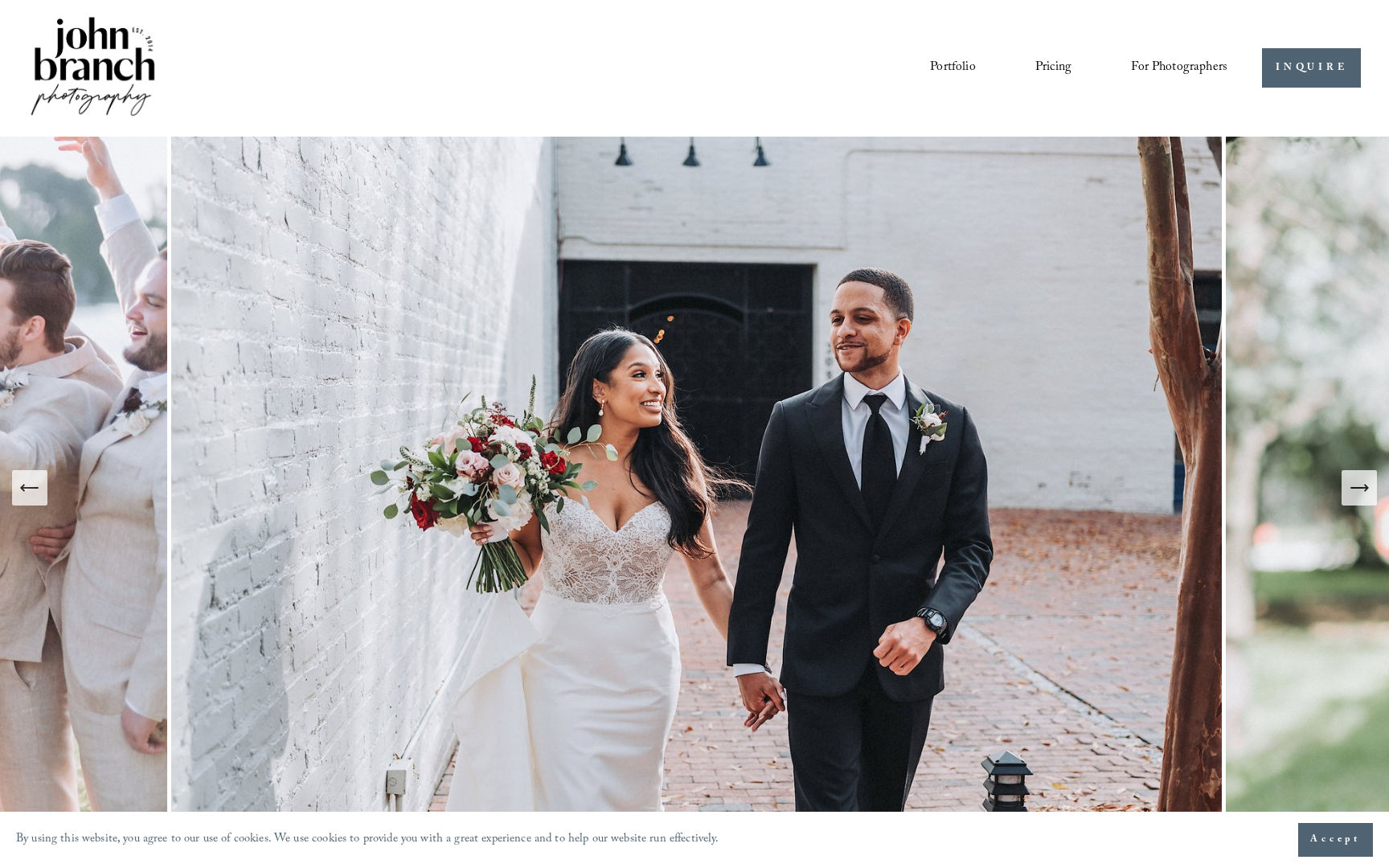
click at [33, 472] on button "Previous Slide" at bounding box center [30, 488] width 35 height 35
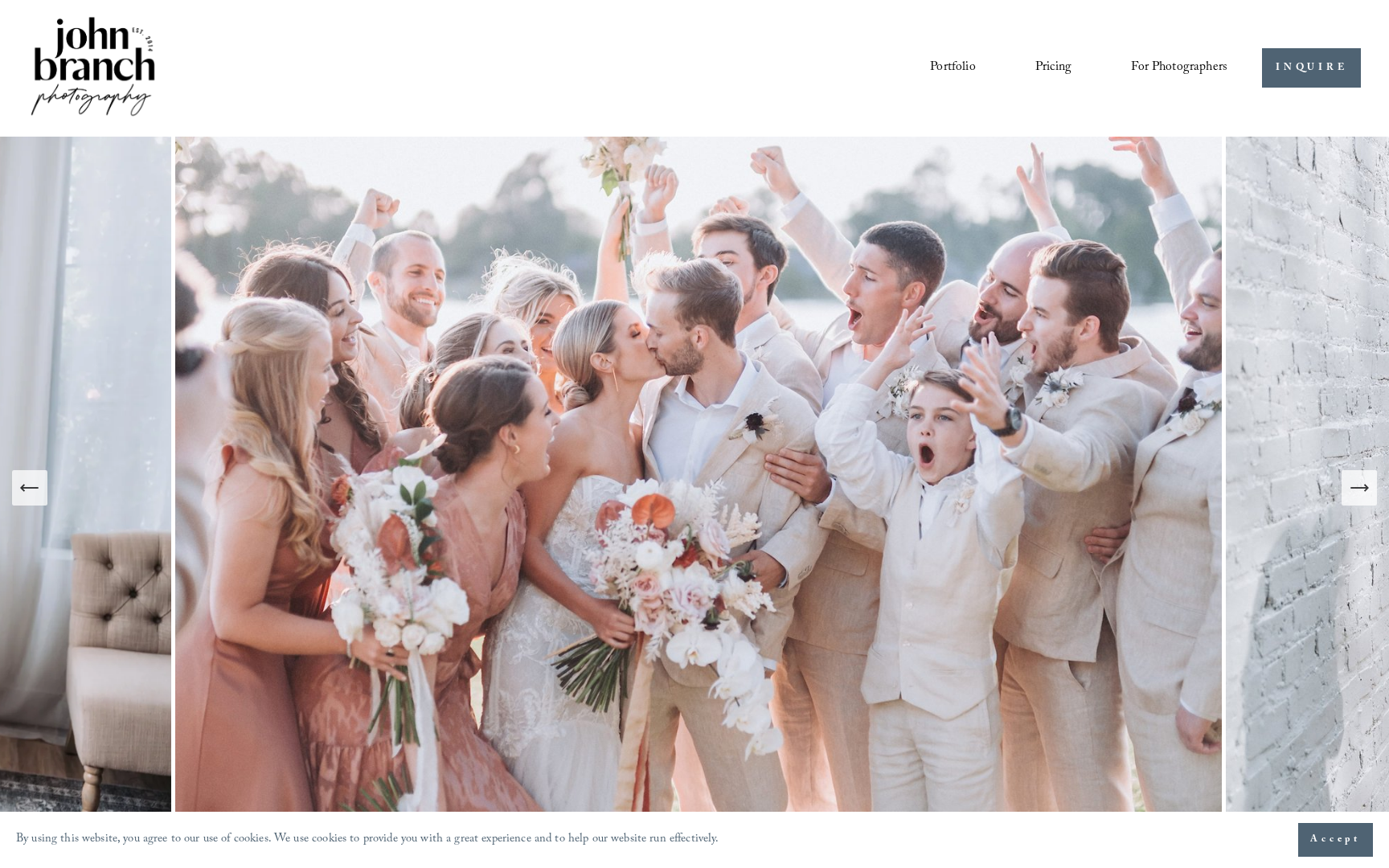
click at [33, 472] on button "Previous Slide" at bounding box center [30, 488] width 35 height 35
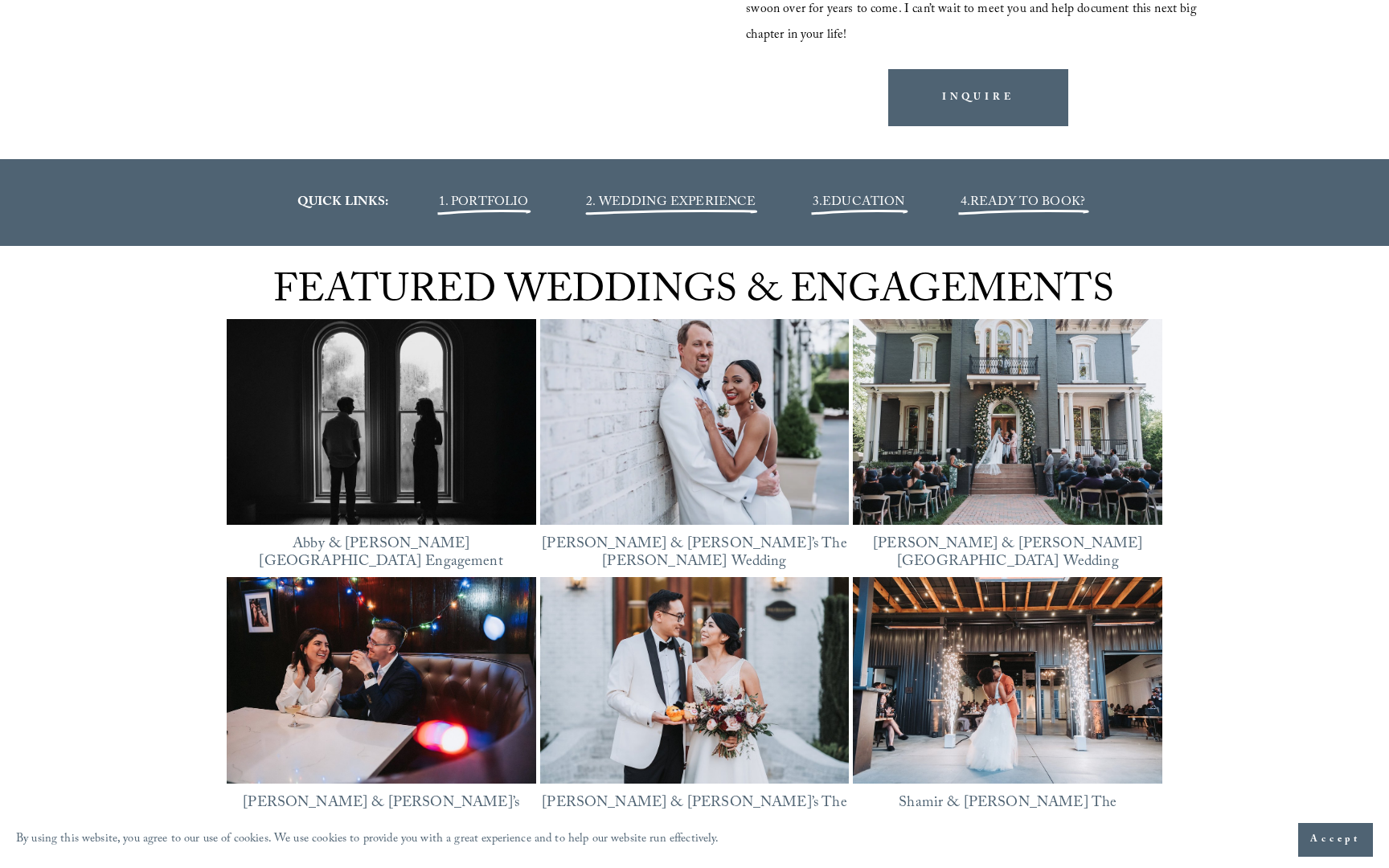
scroll to position [1989, 0]
click at [518, 193] on span "1. PORTFOLIO" at bounding box center [484, 202] width 90 height 22
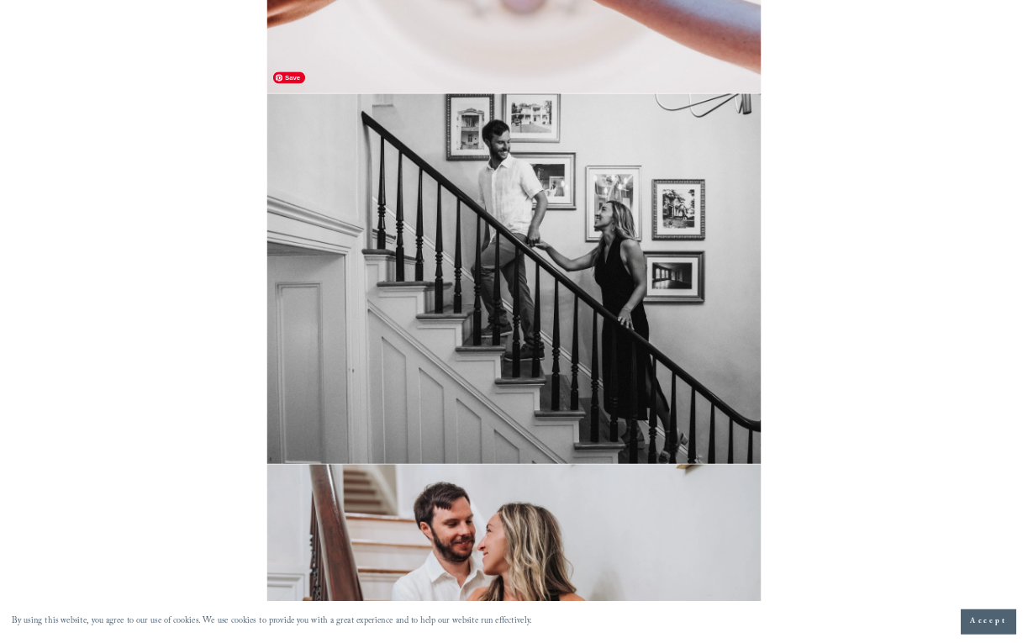
scroll to position [5596, 0]
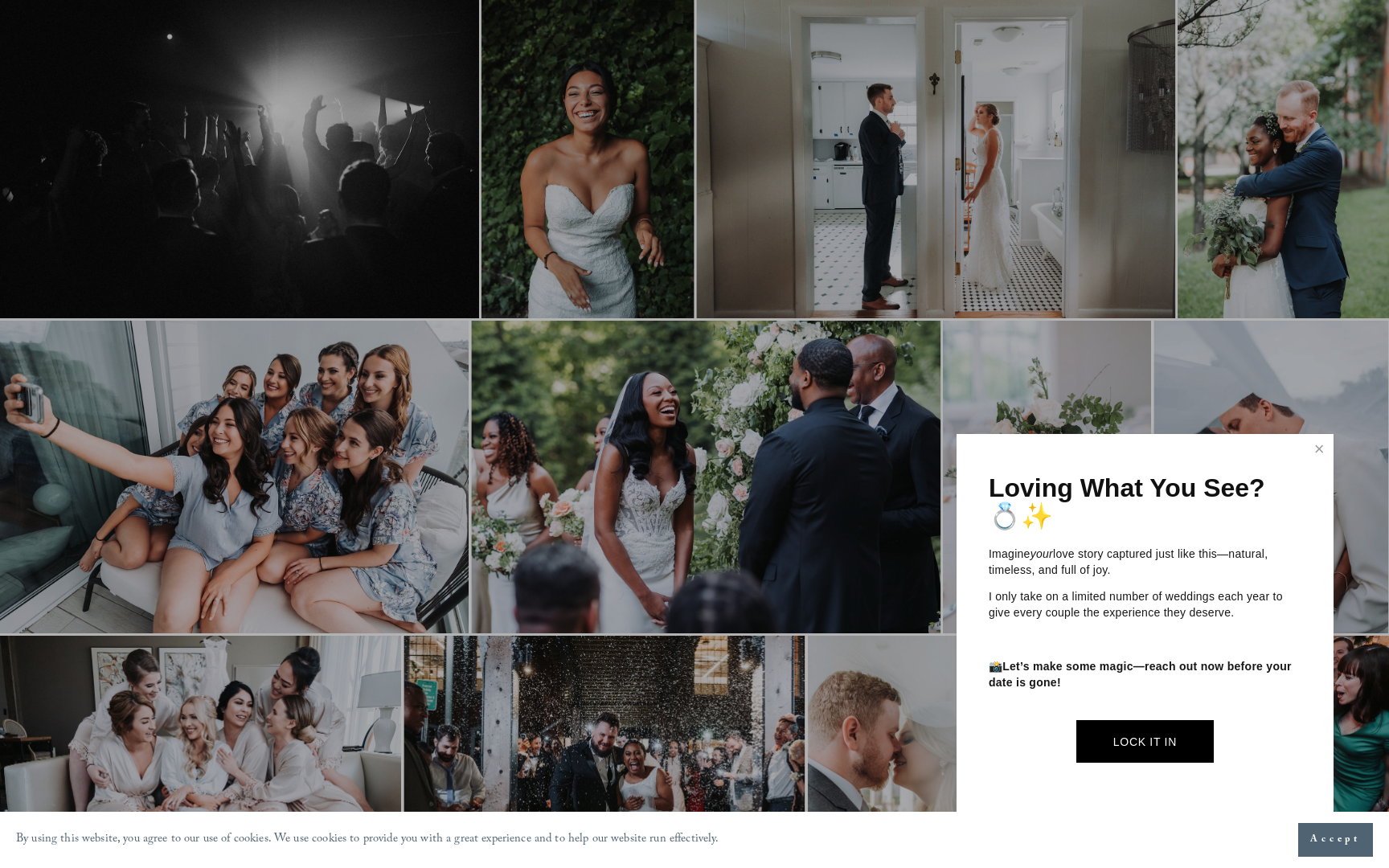
scroll to position [389, 0]
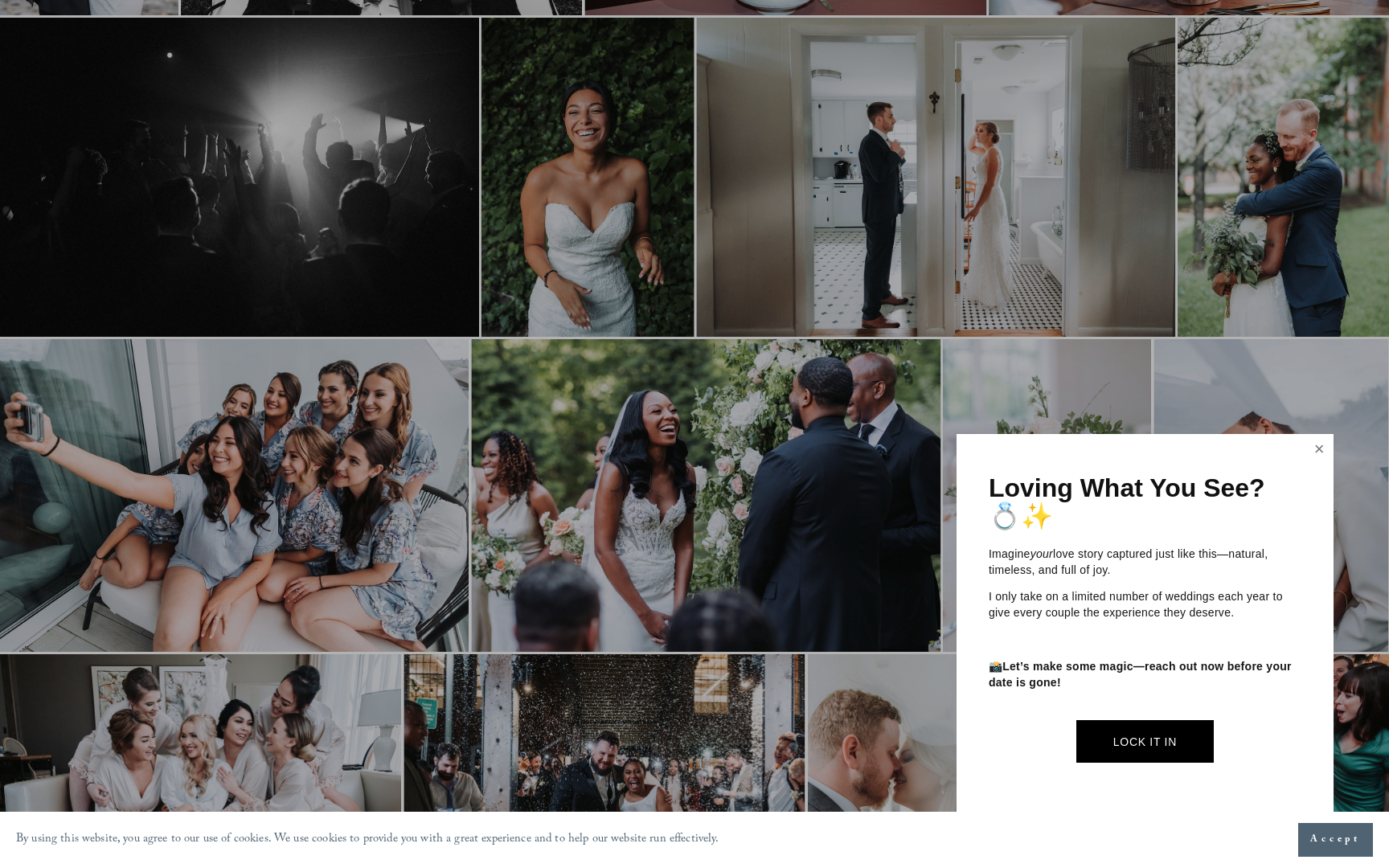
click at [1307, 448] on link "Close" at bounding box center [1318, 449] width 24 height 26
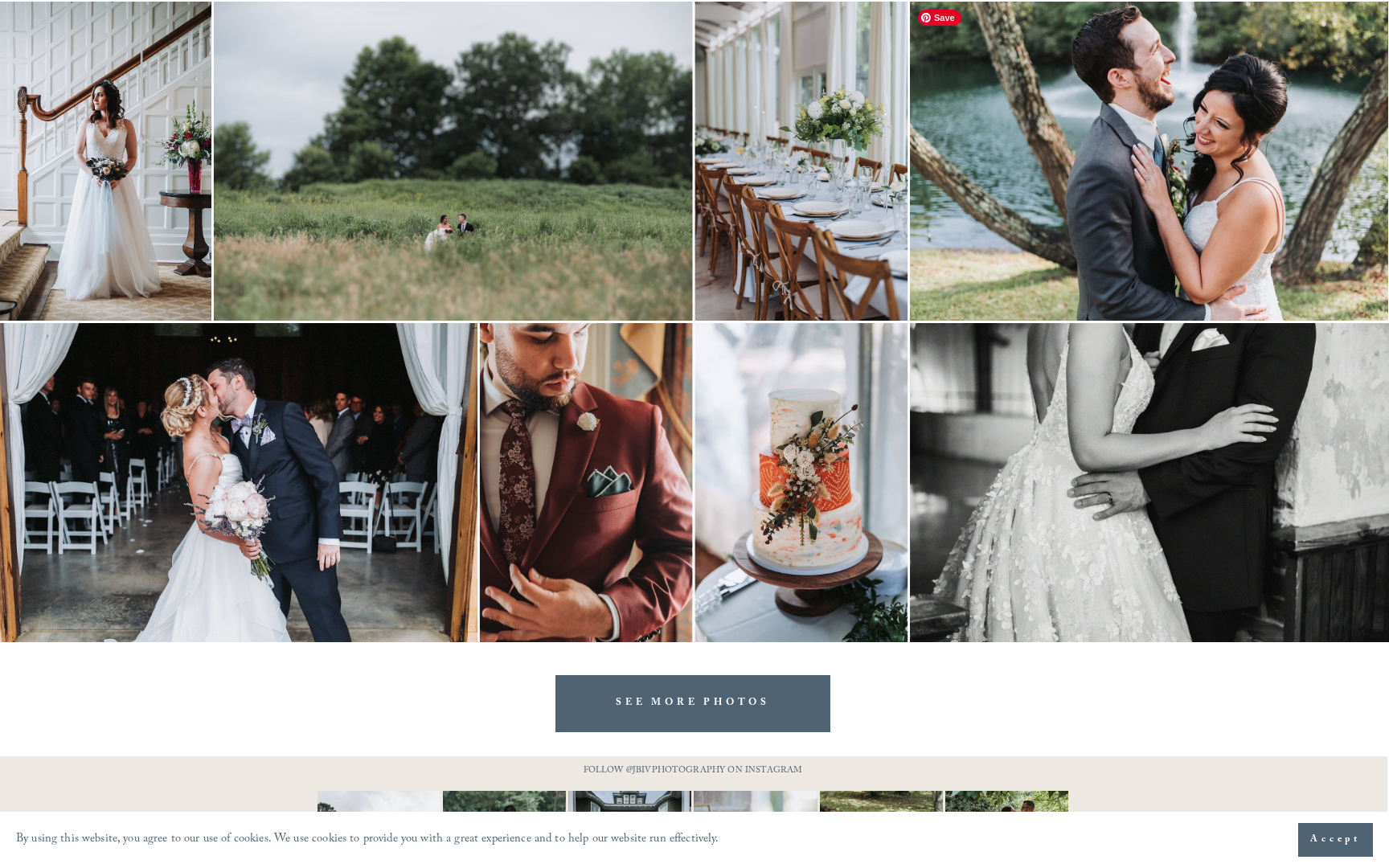
scroll to position [3320, 2]
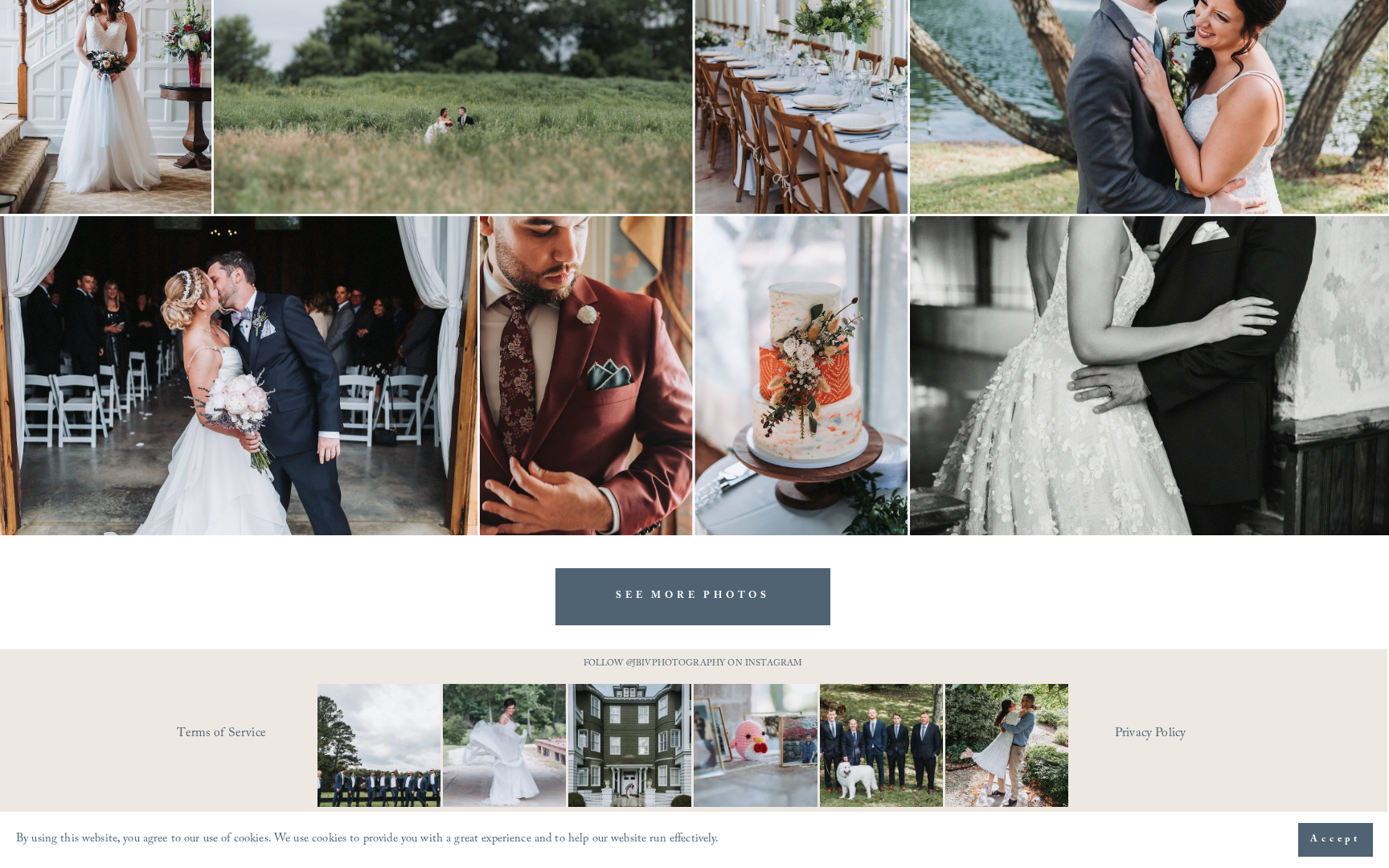
click at [738, 599] on link "SEE MORE PHOTOS" at bounding box center [693, 597] width 275 height 57
